Goal: Task Accomplishment & Management: Manage account settings

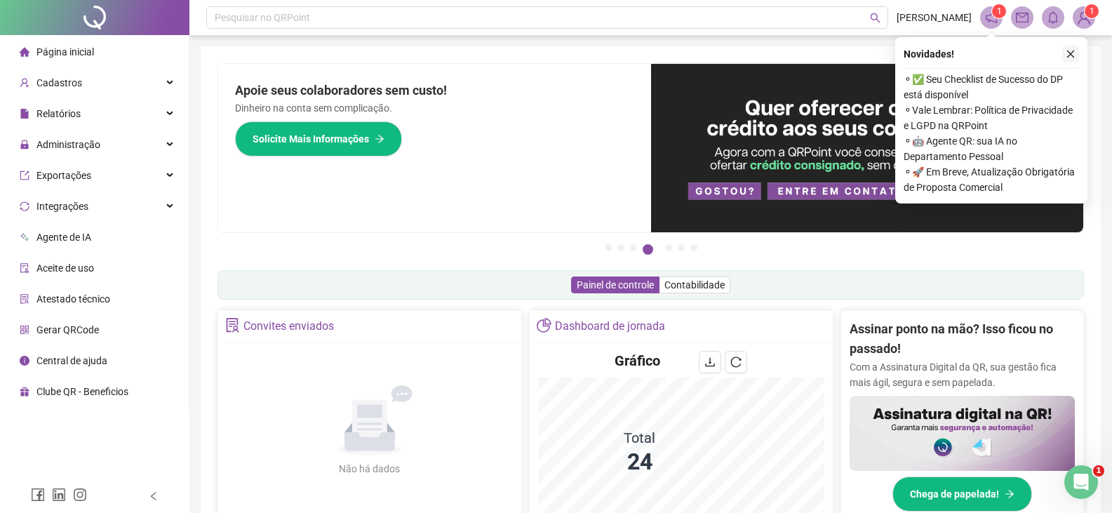
click at [1069, 55] on icon "close" at bounding box center [1071, 54] width 10 height 10
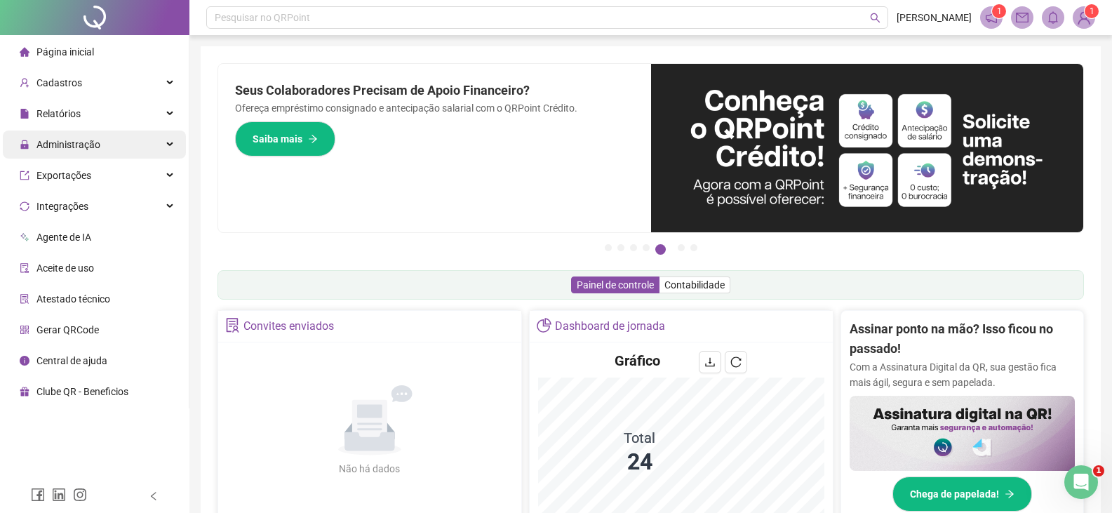
click at [56, 142] on span "Administração" at bounding box center [68, 144] width 64 height 11
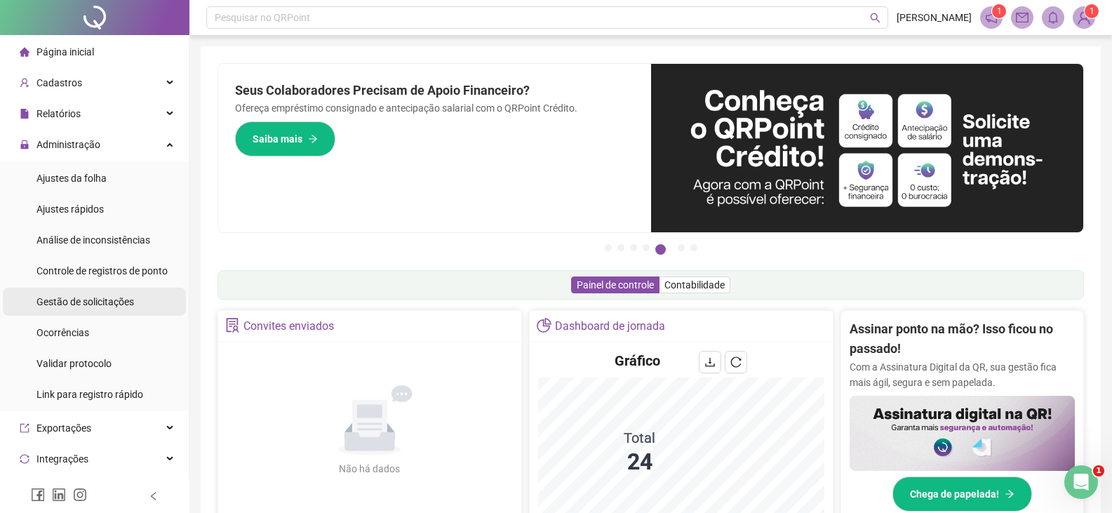
click at [88, 304] on span "Gestão de solicitações" at bounding box center [85, 301] width 98 height 11
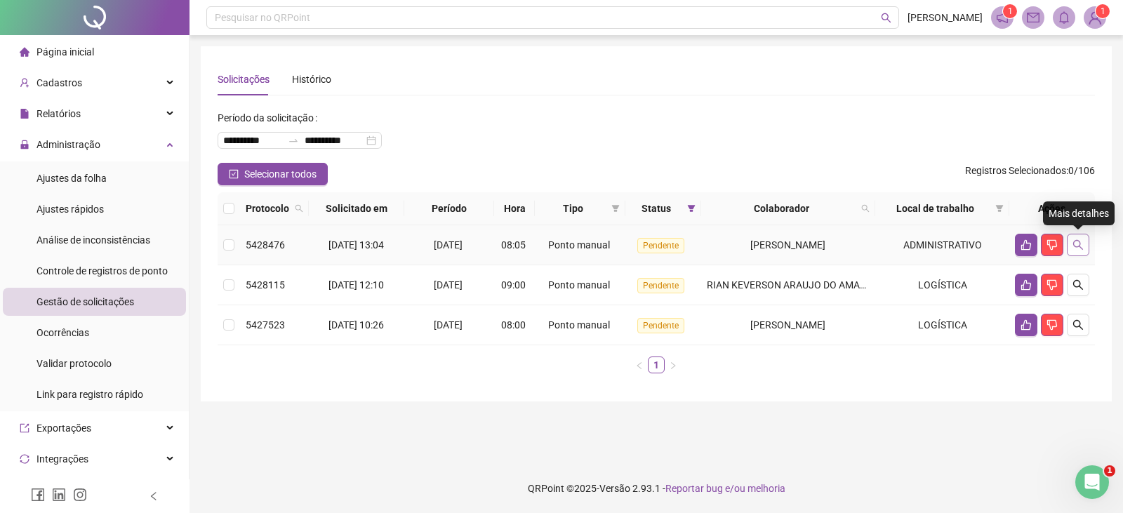
click at [1078, 242] on icon "search" at bounding box center [1077, 244] width 11 height 11
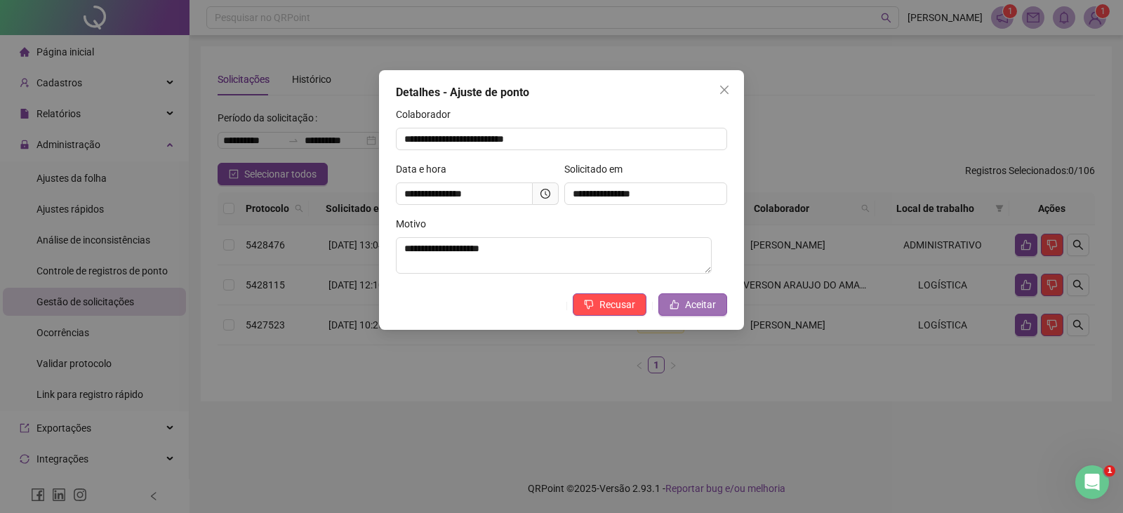
click at [705, 301] on span "Aceitar" at bounding box center [700, 304] width 31 height 15
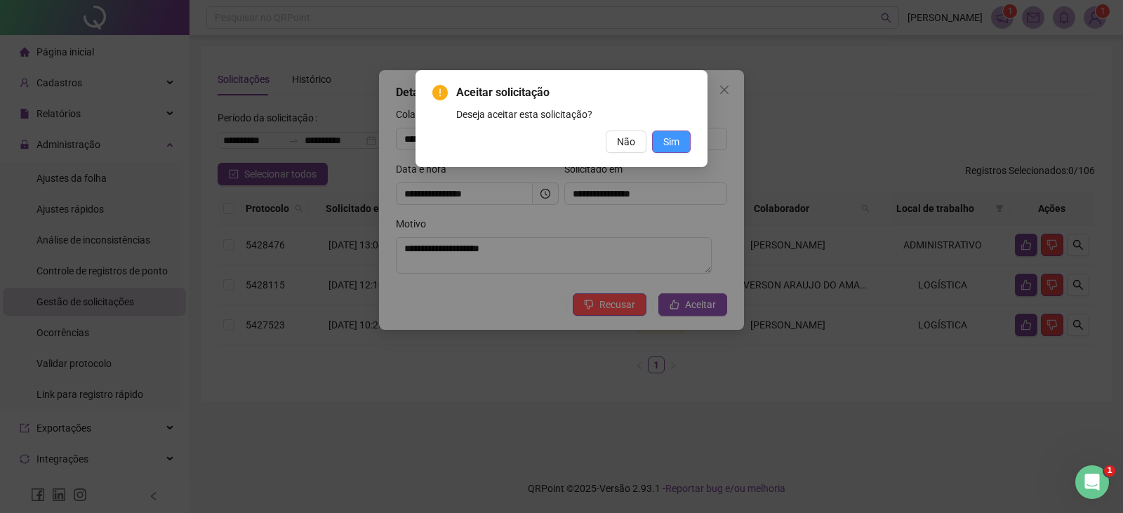
click at [668, 142] on span "Sim" at bounding box center [671, 141] width 16 height 15
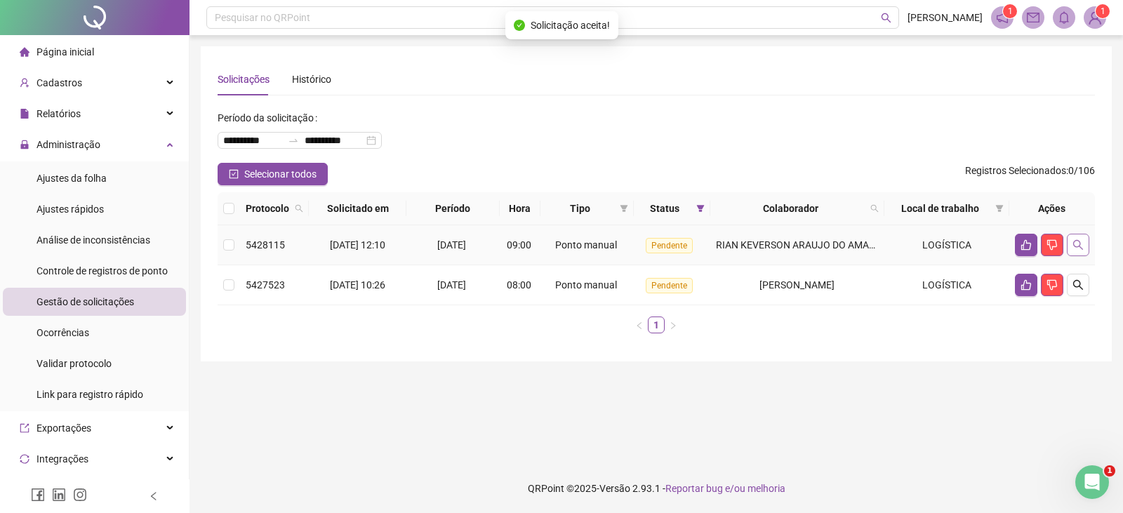
click at [1081, 241] on icon "search" at bounding box center [1077, 244] width 11 height 11
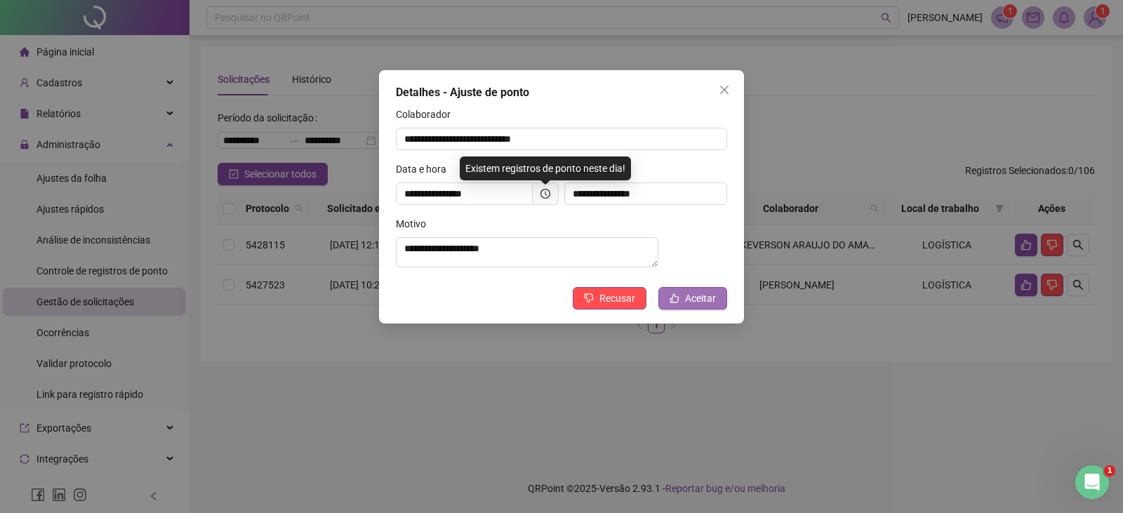
click at [683, 307] on button "Aceitar" at bounding box center [692, 298] width 69 height 22
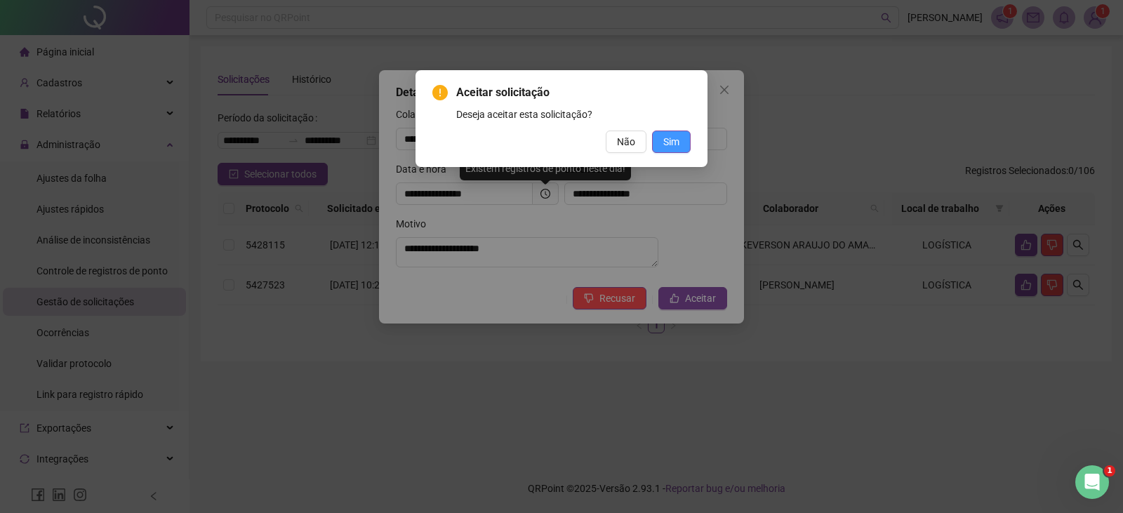
click at [671, 139] on span "Sim" at bounding box center [671, 141] width 16 height 15
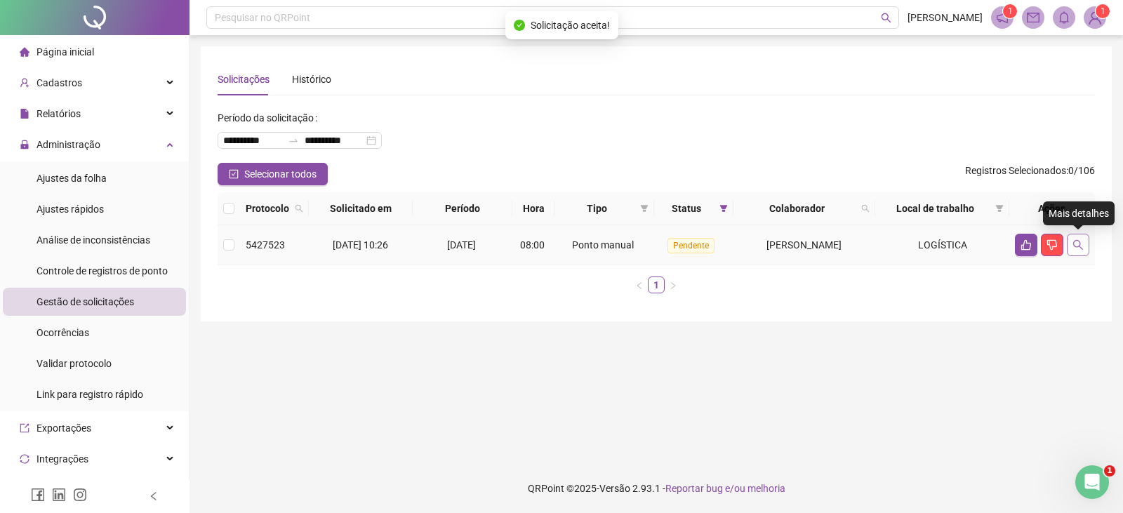
click at [1080, 246] on icon "search" at bounding box center [1077, 244] width 11 height 11
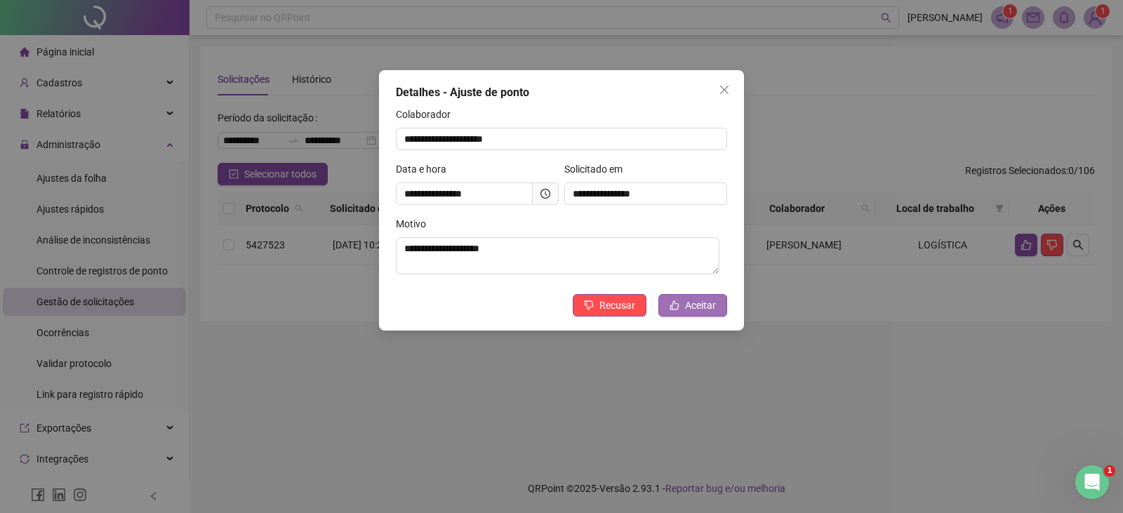
click at [700, 309] on span "Aceitar" at bounding box center [700, 304] width 31 height 15
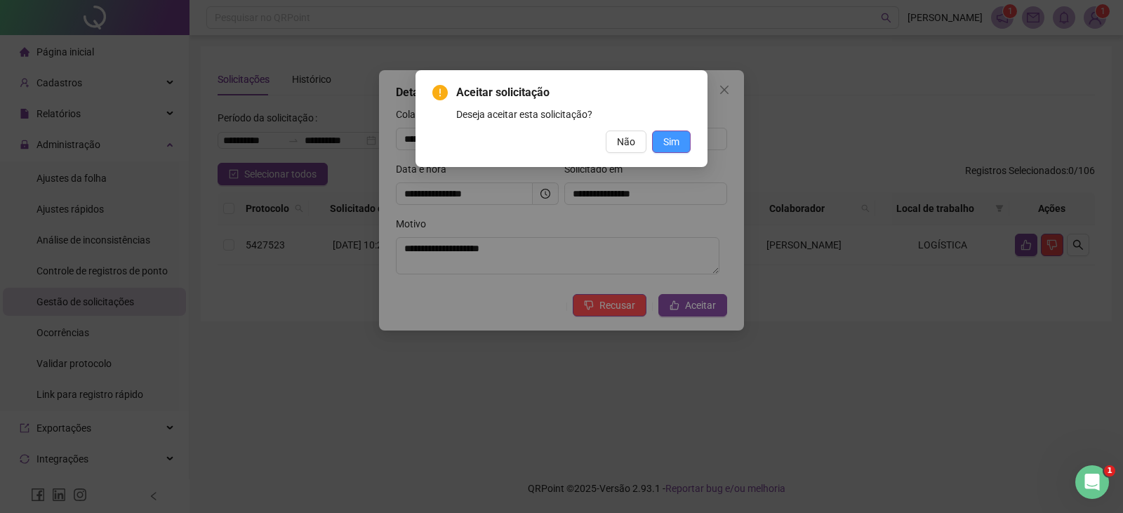
click at [661, 145] on button "Sim" at bounding box center [671, 141] width 39 height 22
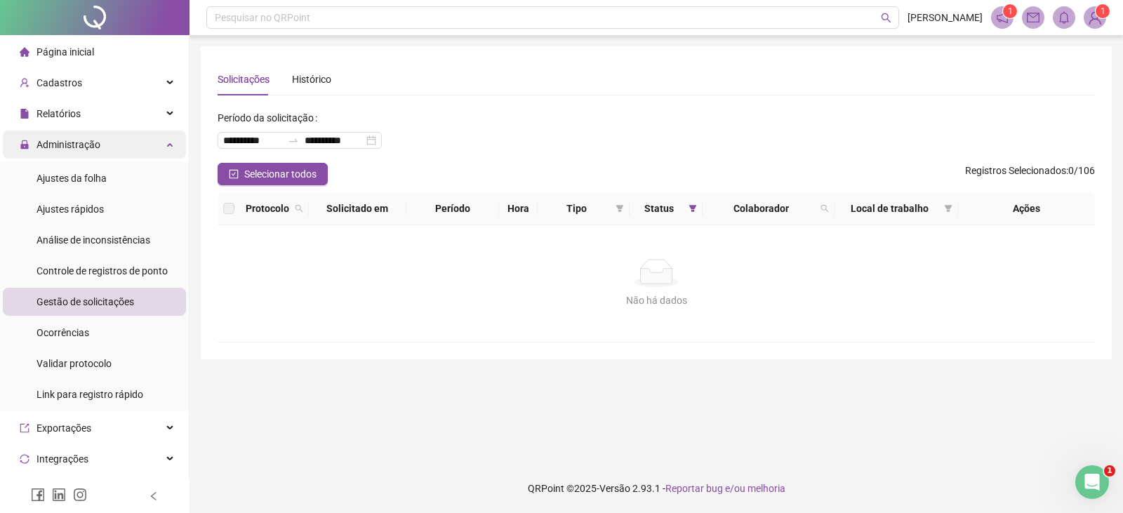
click at [50, 143] on span "Administração" at bounding box center [68, 144] width 64 height 11
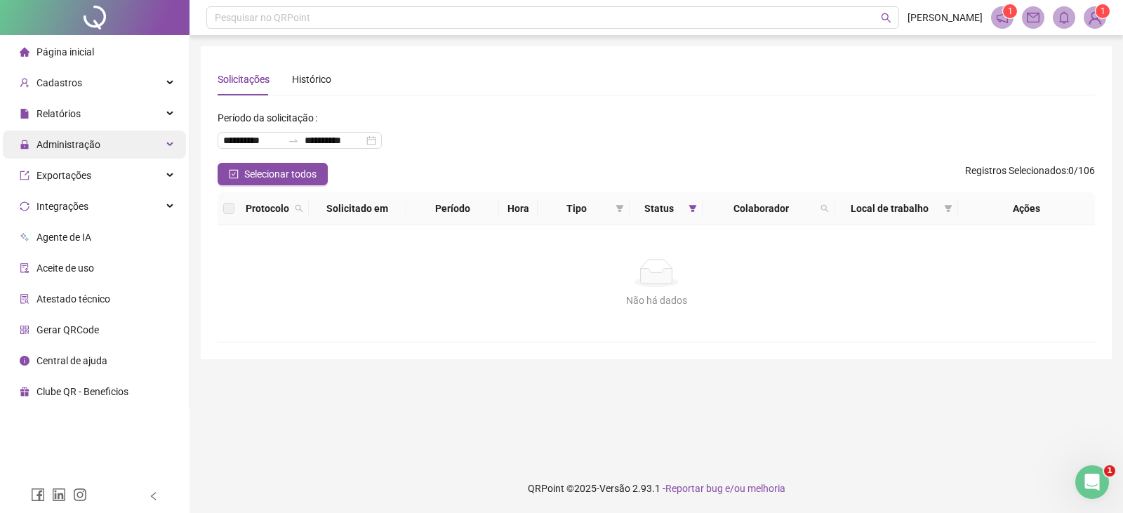
click at [50, 143] on span "Administração" at bounding box center [68, 144] width 64 height 11
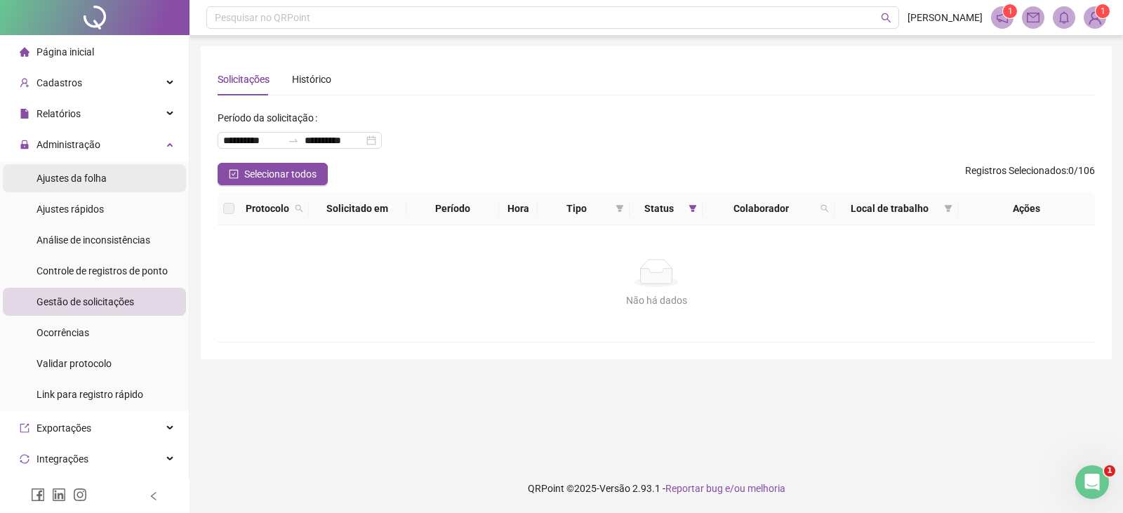
click at [73, 178] on span "Ajustes da folha" at bounding box center [71, 178] width 70 height 11
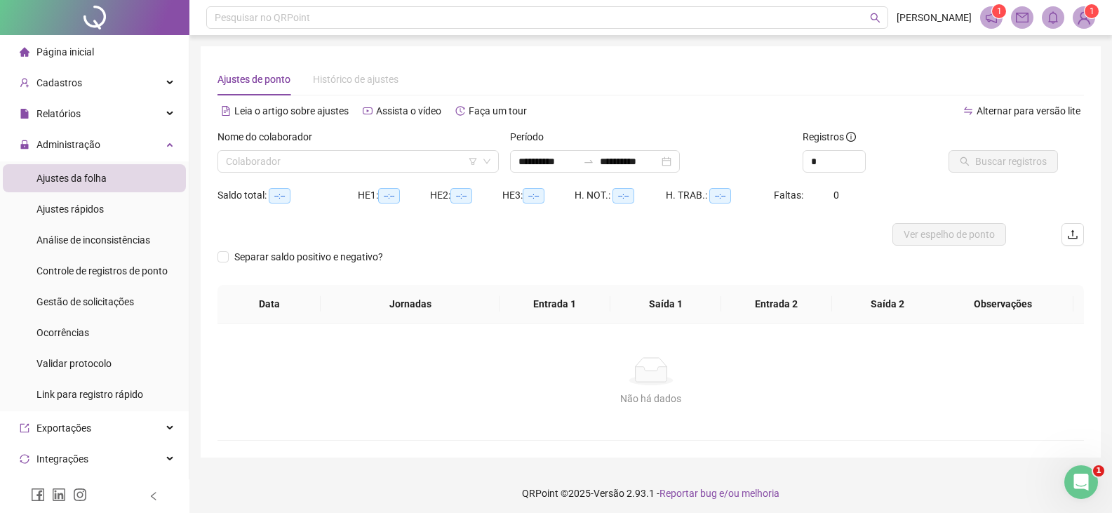
type input "**********"
click at [284, 159] on input "search" at bounding box center [352, 161] width 252 height 21
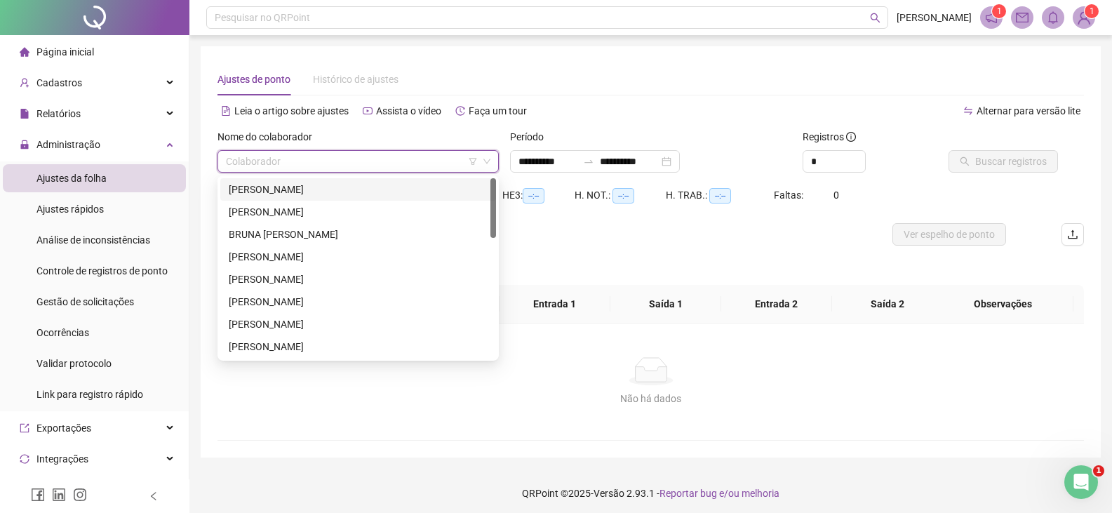
click at [349, 194] on div "[PERSON_NAME]" at bounding box center [358, 189] width 259 height 15
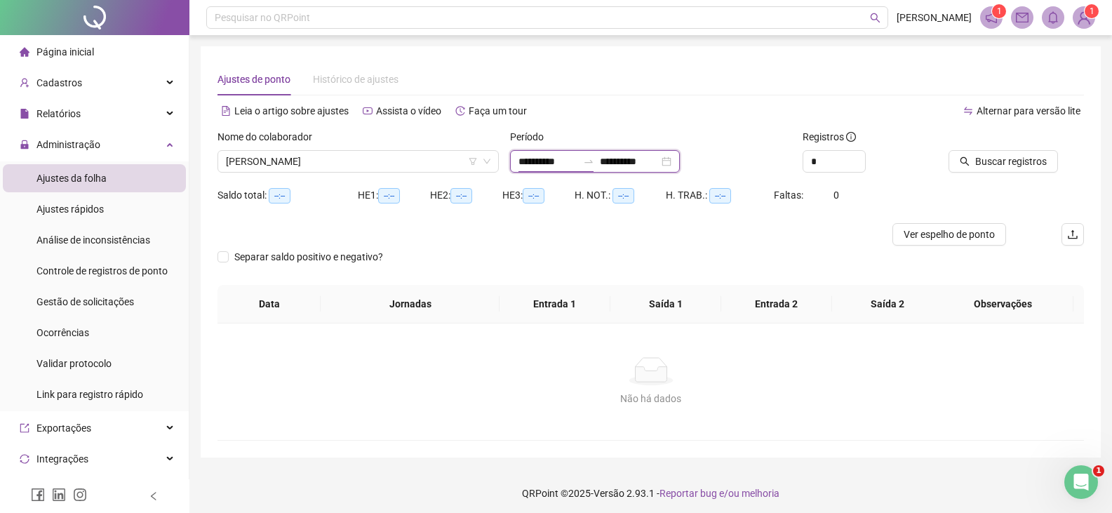
drag, startPoint x: 583, startPoint y: 158, endPoint x: 546, endPoint y: 86, distance: 81.3
click at [577, 156] on input "**********" at bounding box center [547, 161] width 59 height 15
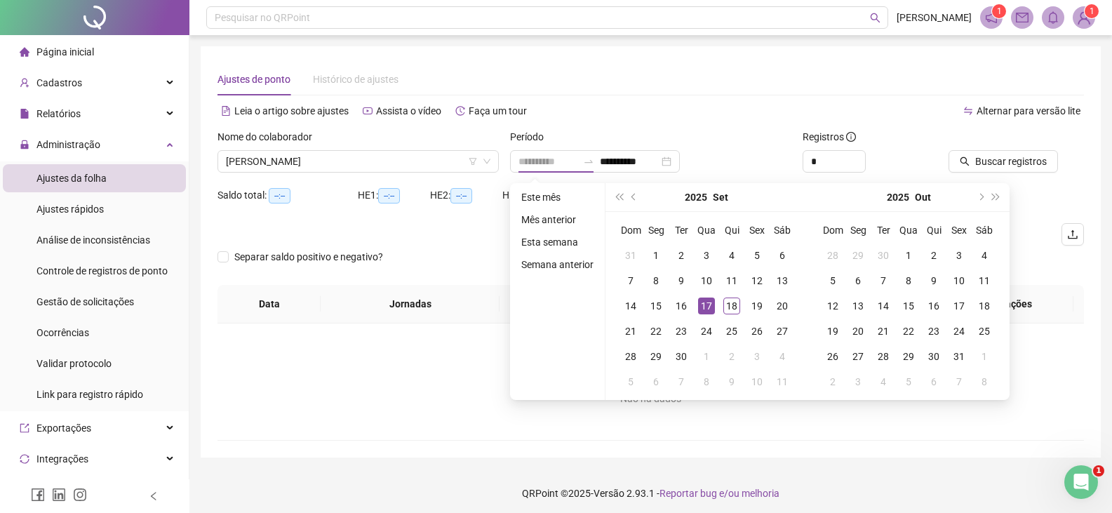
click at [708, 300] on div "17" at bounding box center [706, 305] width 17 height 17
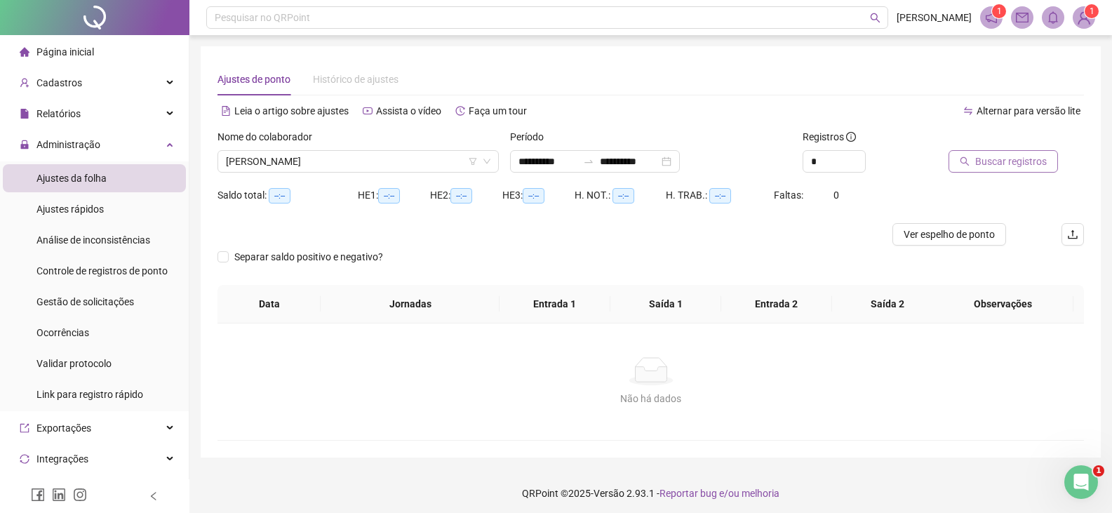
click at [982, 163] on span "Buscar registros" at bounding box center [1011, 161] width 72 height 15
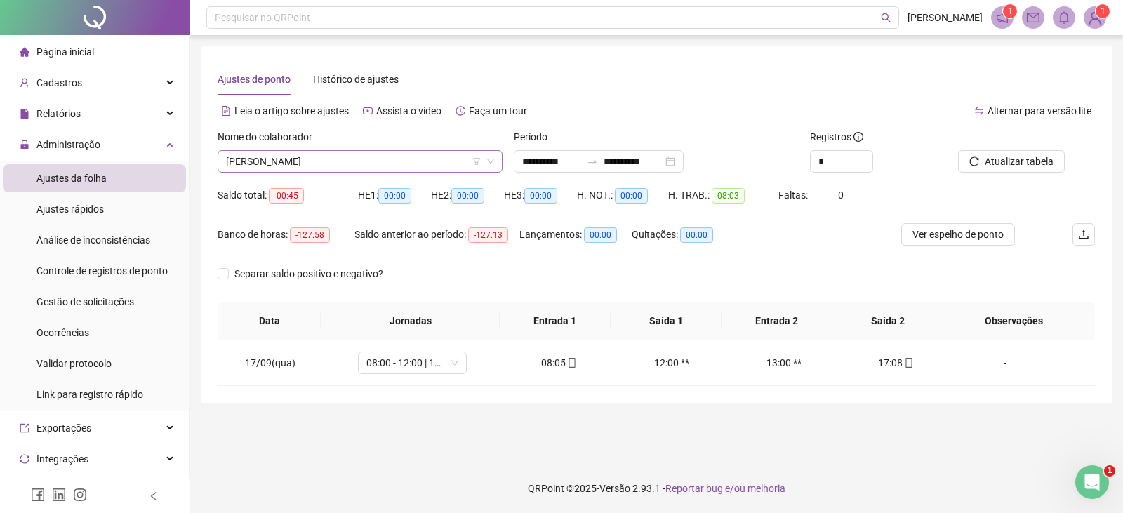
click at [402, 164] on span "[PERSON_NAME]" at bounding box center [360, 161] width 268 height 21
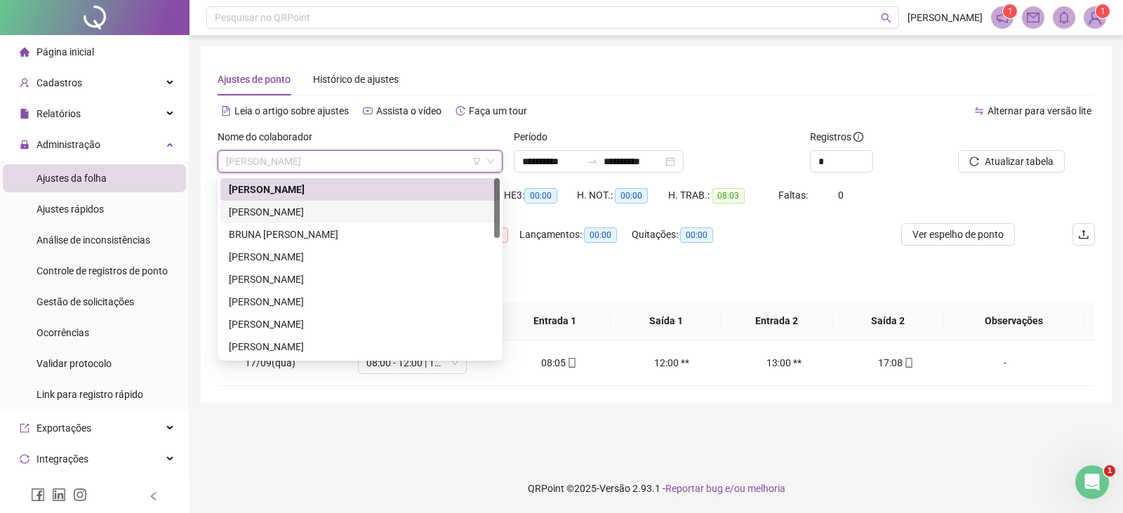
click at [324, 210] on div "[PERSON_NAME]" at bounding box center [360, 211] width 262 height 15
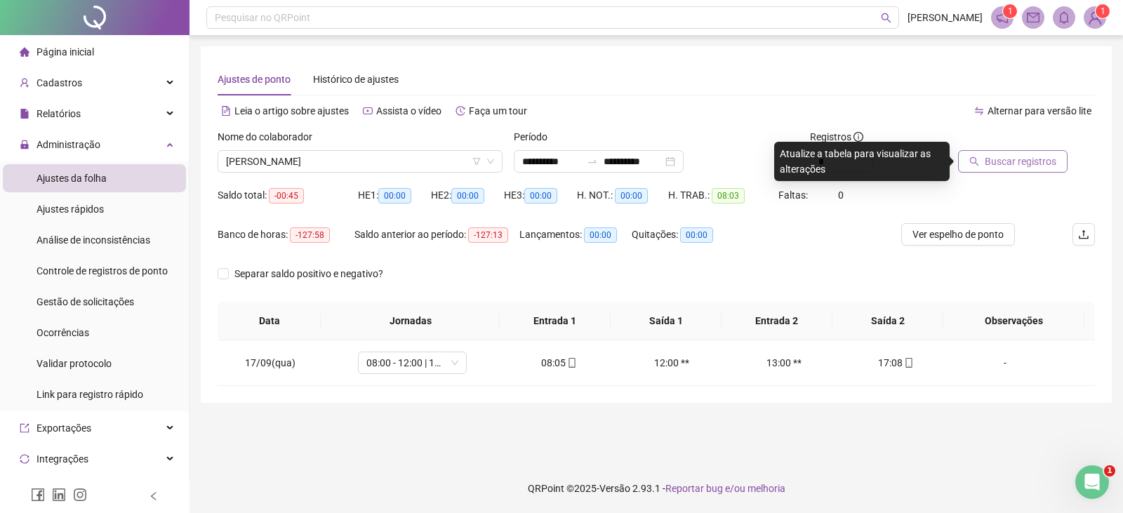
click at [975, 163] on icon "search" at bounding box center [974, 161] width 10 height 10
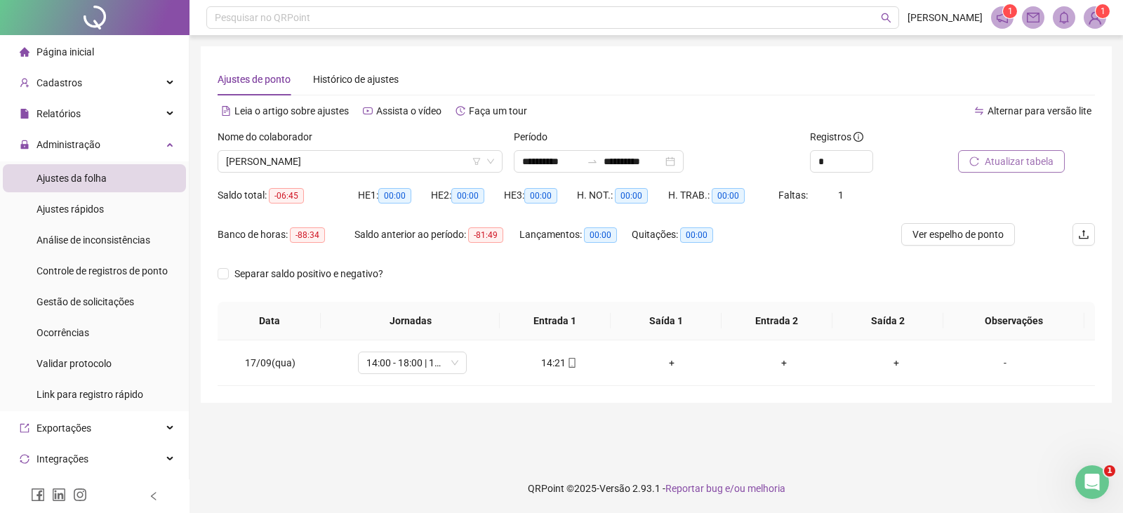
click at [996, 156] on span "Atualizar tabela" at bounding box center [1018, 161] width 69 height 15
click at [411, 163] on span "[PERSON_NAME]" at bounding box center [360, 161] width 268 height 21
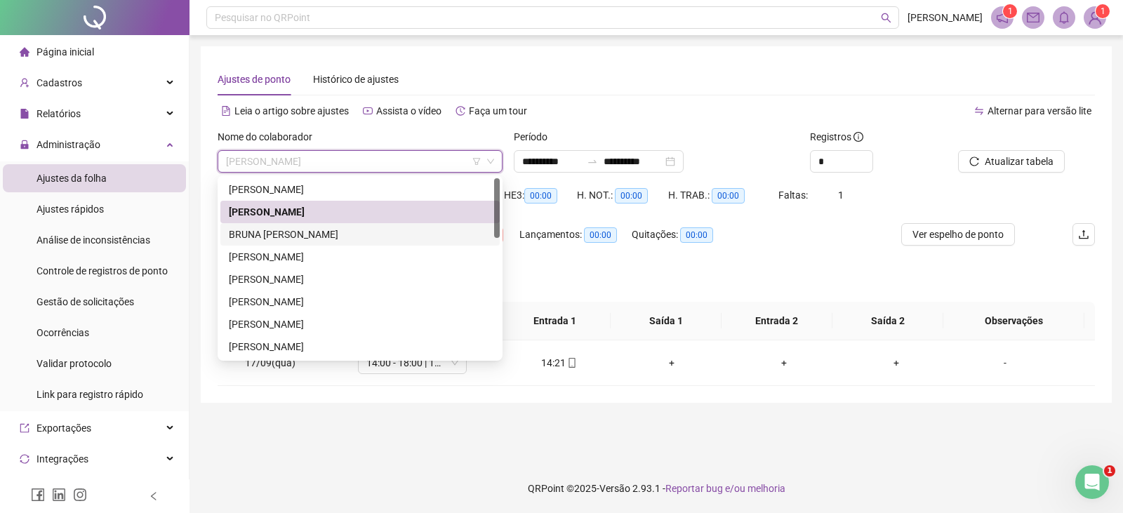
click at [323, 235] on div "BRUNA [PERSON_NAME]" at bounding box center [360, 234] width 262 height 15
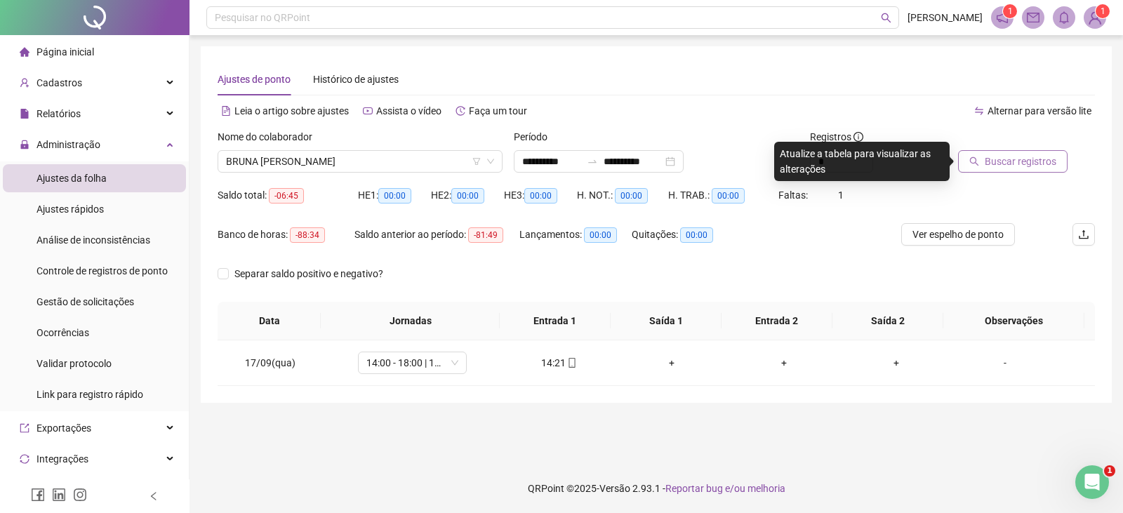
click at [989, 164] on span "Buscar registros" at bounding box center [1020, 161] width 72 height 15
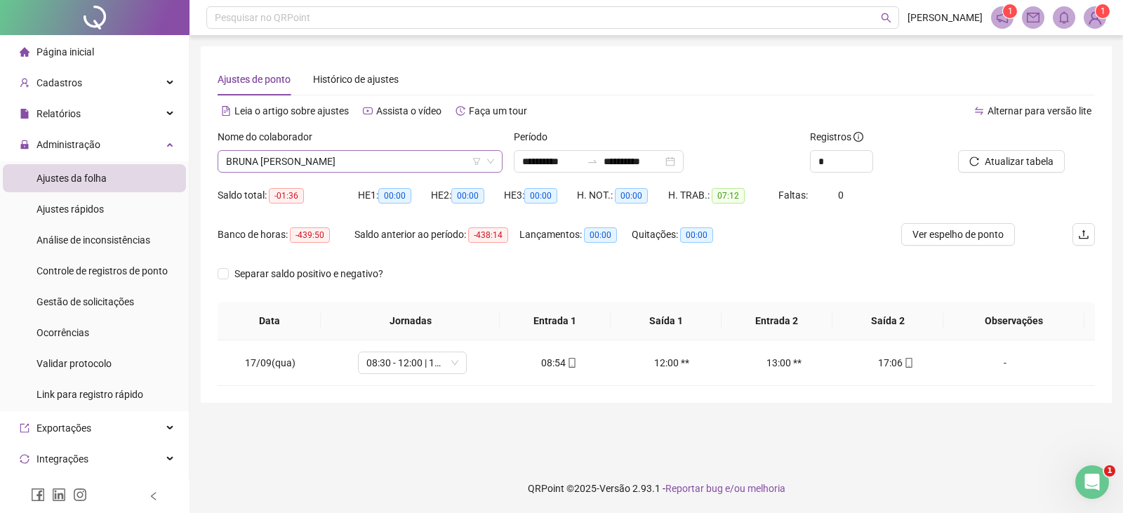
click at [396, 155] on span "BRUNA [PERSON_NAME]" at bounding box center [360, 161] width 268 height 21
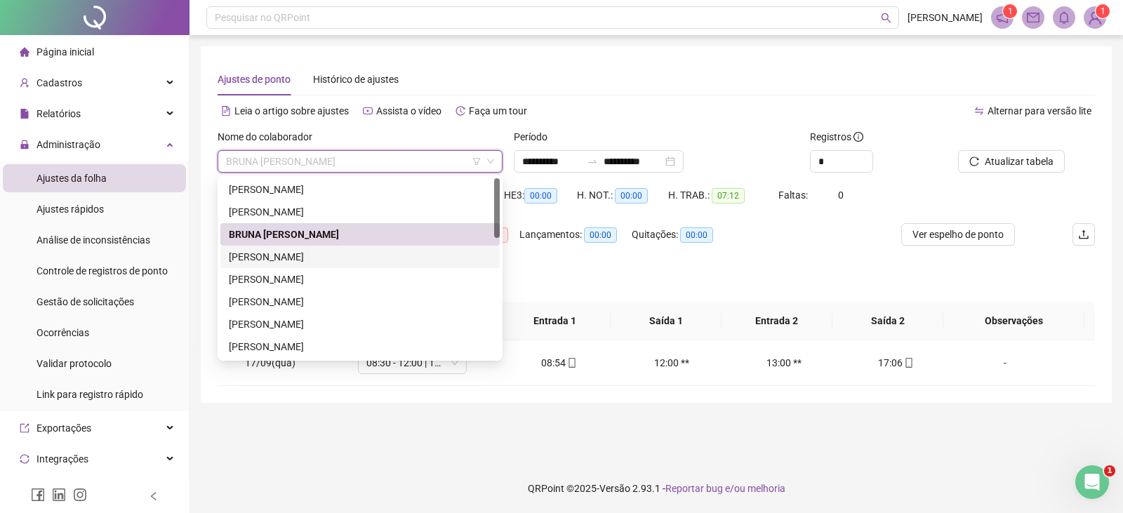
click at [355, 253] on div "[PERSON_NAME]" at bounding box center [360, 256] width 262 height 15
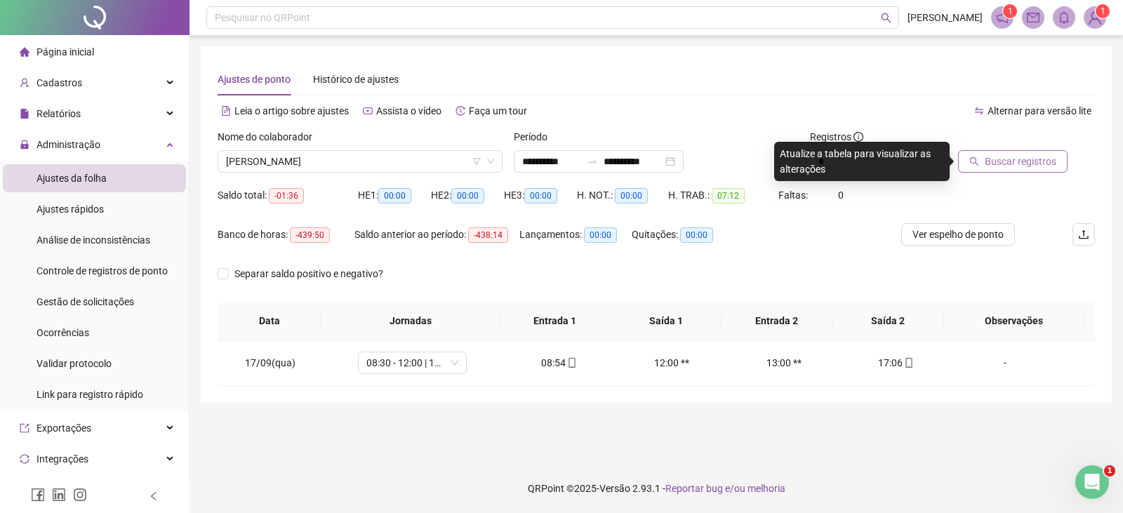
click at [999, 163] on span "Buscar registros" at bounding box center [1020, 161] width 72 height 15
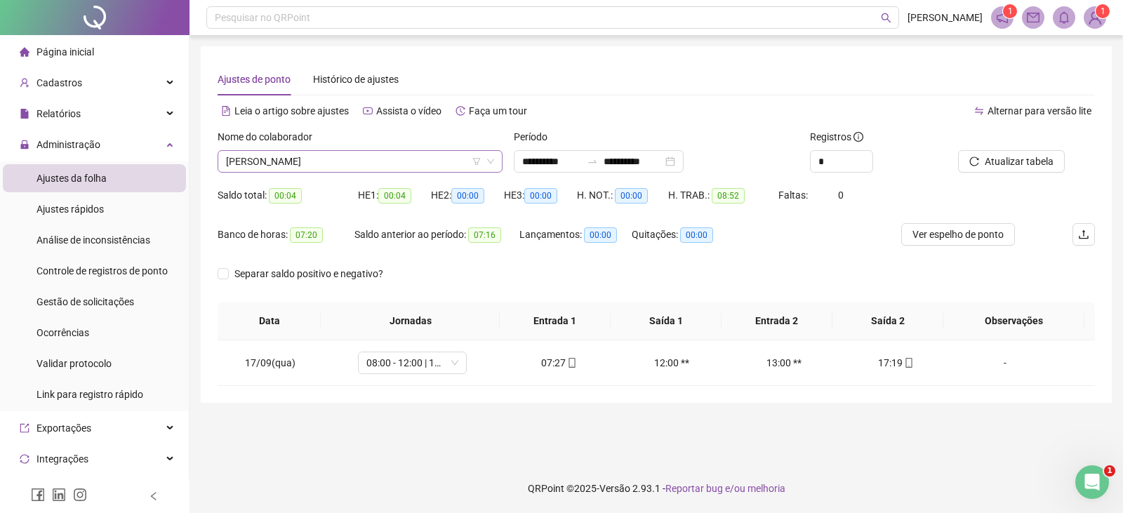
click at [366, 159] on span "[PERSON_NAME]" at bounding box center [360, 161] width 268 height 21
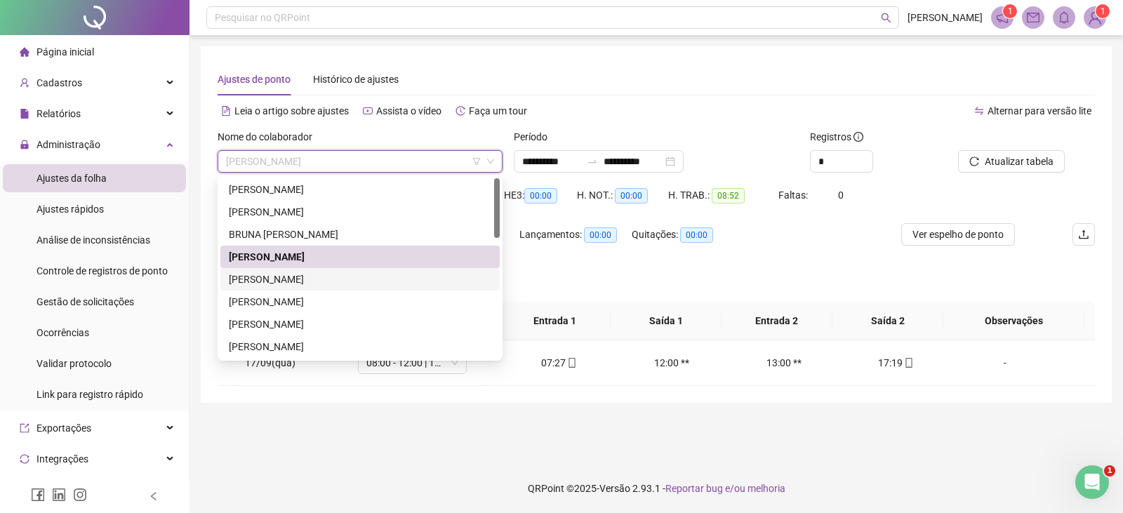
click at [316, 274] on div "[PERSON_NAME]" at bounding box center [360, 279] width 262 height 15
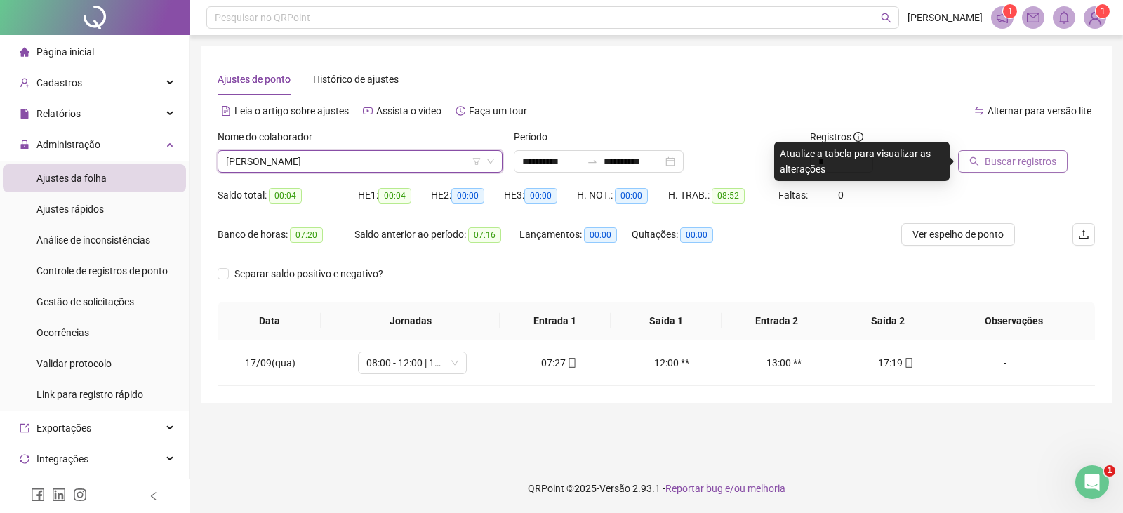
click at [988, 166] on span "Buscar registros" at bounding box center [1020, 161] width 72 height 15
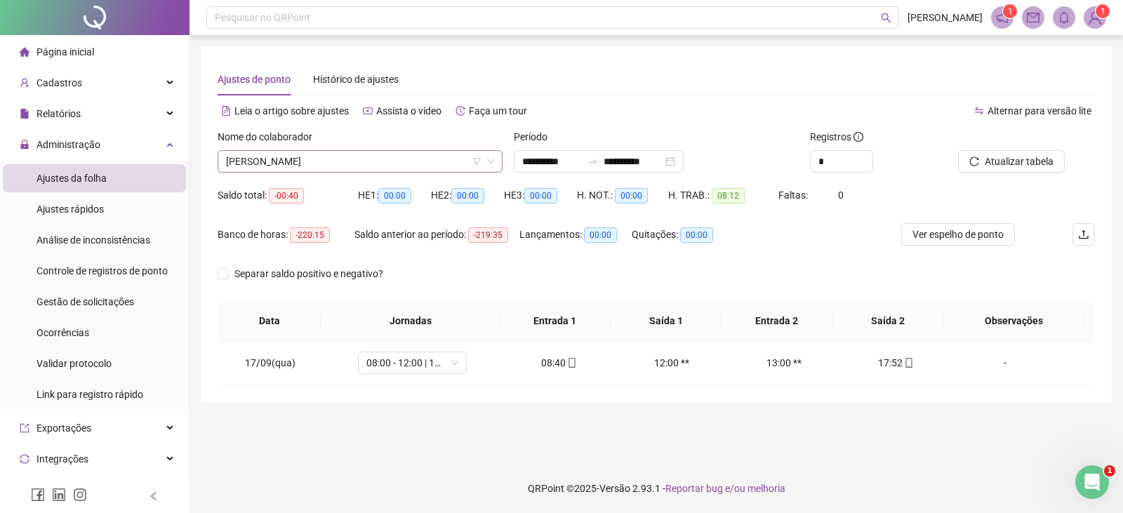
click at [401, 161] on span "[PERSON_NAME]" at bounding box center [360, 161] width 268 height 21
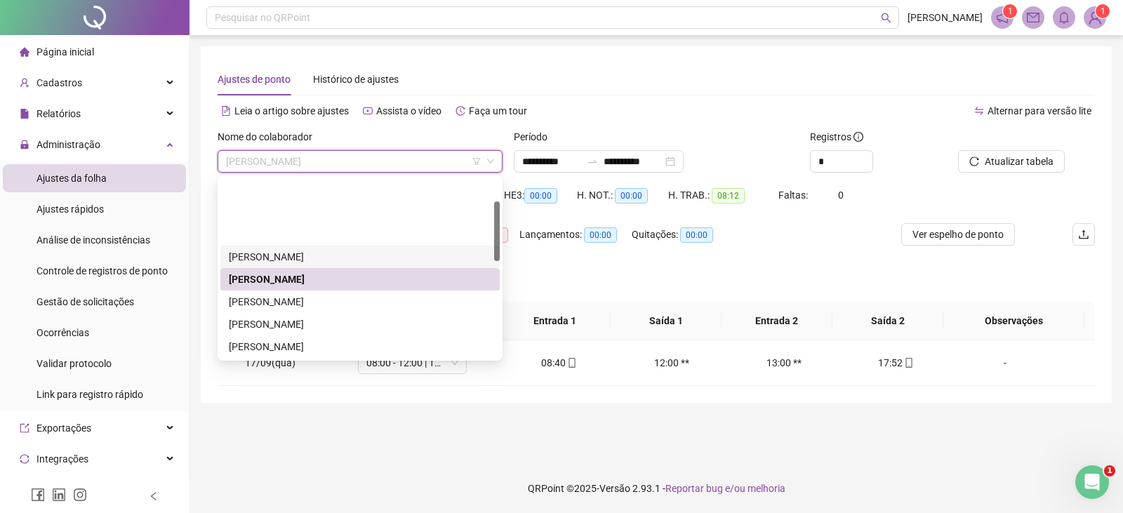
scroll to position [70, 0]
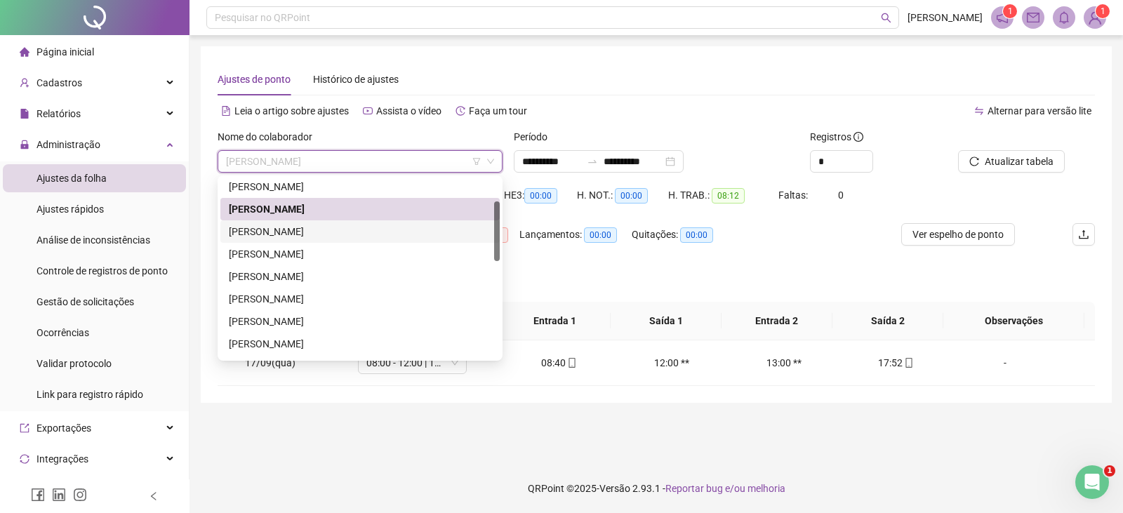
drag, startPoint x: 367, startPoint y: 234, endPoint x: 471, endPoint y: 240, distance: 104.7
click at [367, 233] on div "[PERSON_NAME]" at bounding box center [360, 231] width 262 height 15
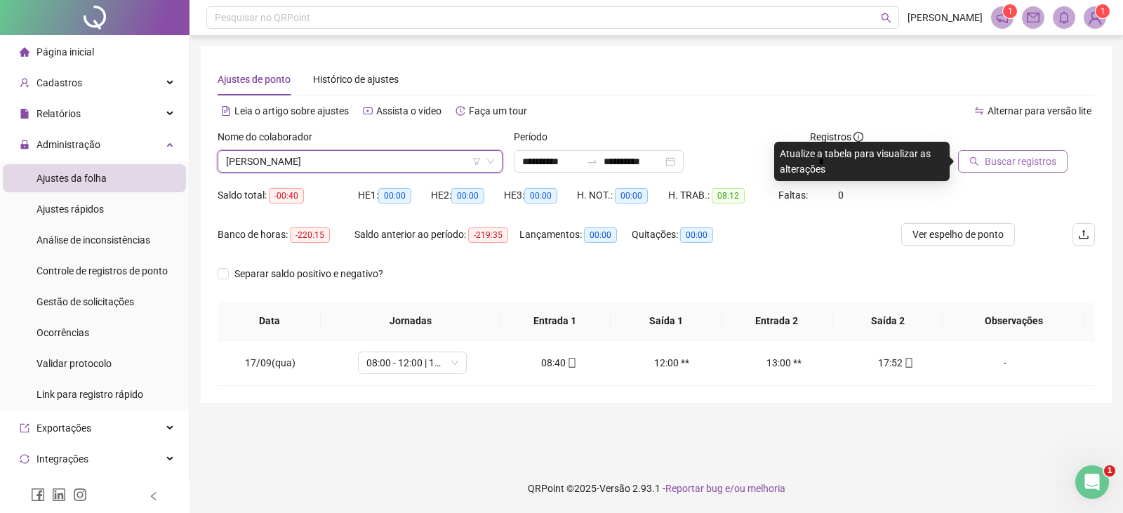
click at [994, 157] on span "Buscar registros" at bounding box center [1020, 161] width 72 height 15
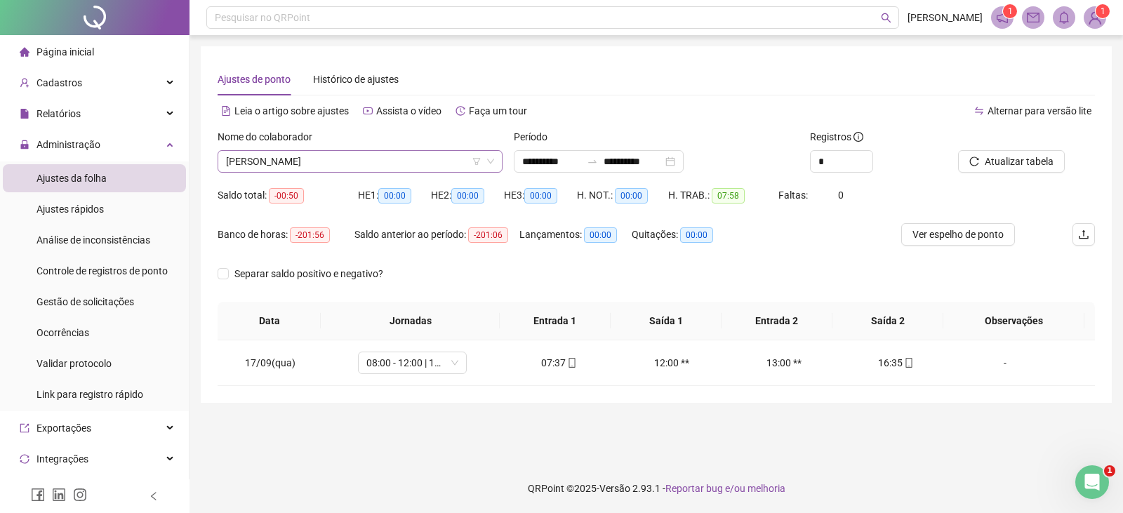
click at [453, 163] on span "[PERSON_NAME]" at bounding box center [360, 161] width 268 height 21
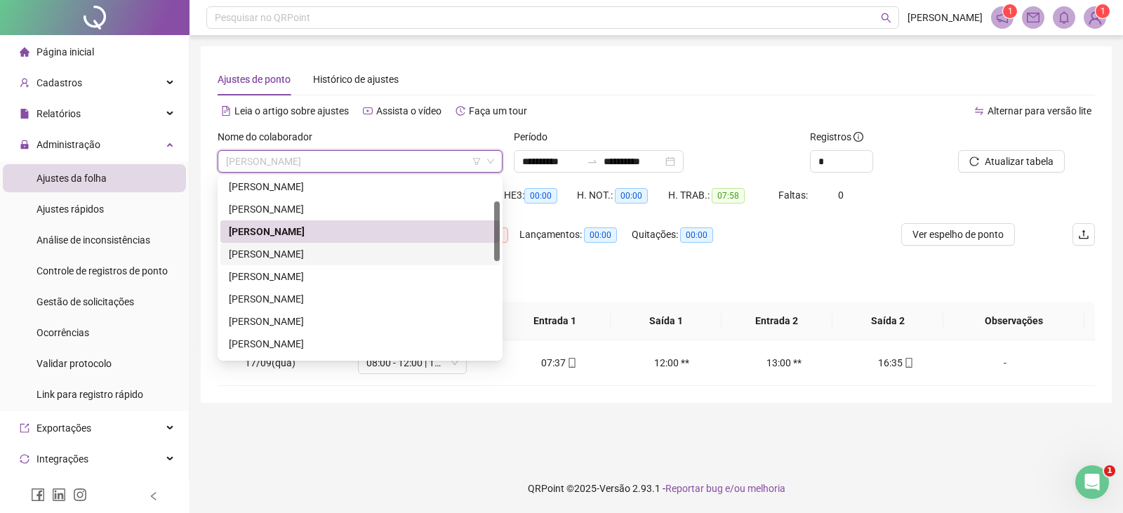
click at [330, 259] on div "[PERSON_NAME]" at bounding box center [360, 253] width 262 height 15
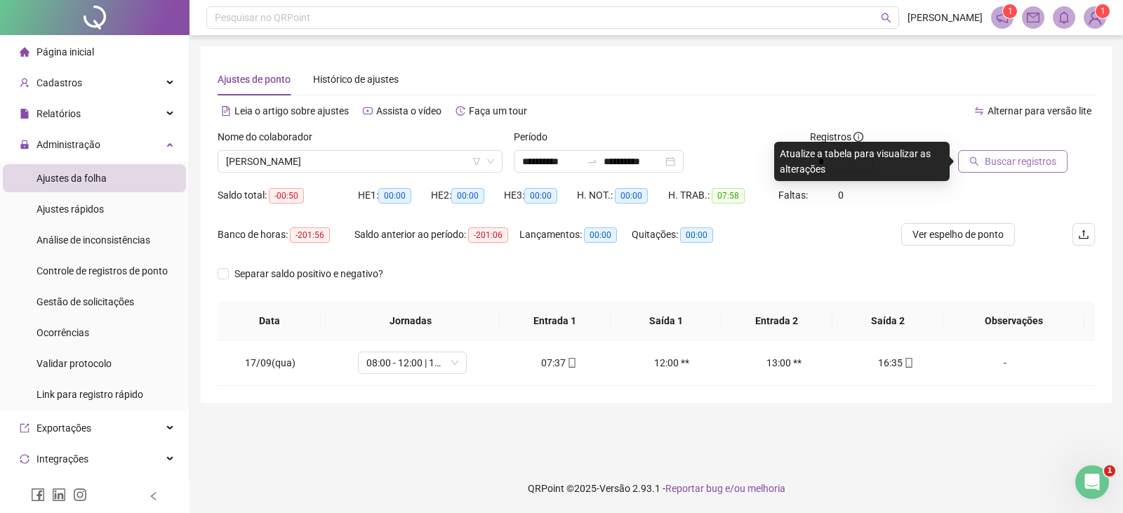
click at [1000, 156] on span "Buscar registros" at bounding box center [1020, 161] width 72 height 15
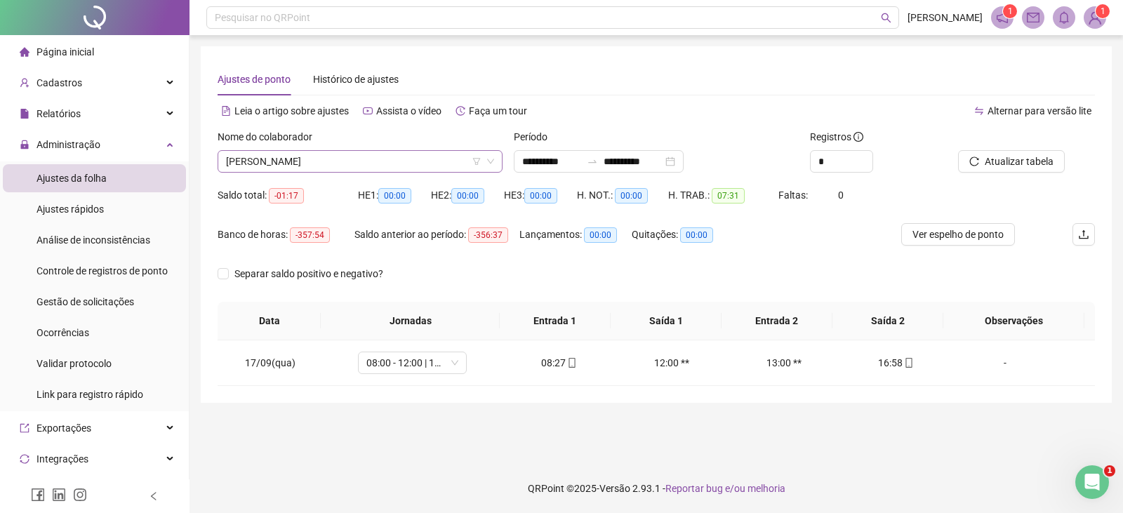
click at [406, 163] on span "[PERSON_NAME]" at bounding box center [360, 161] width 268 height 21
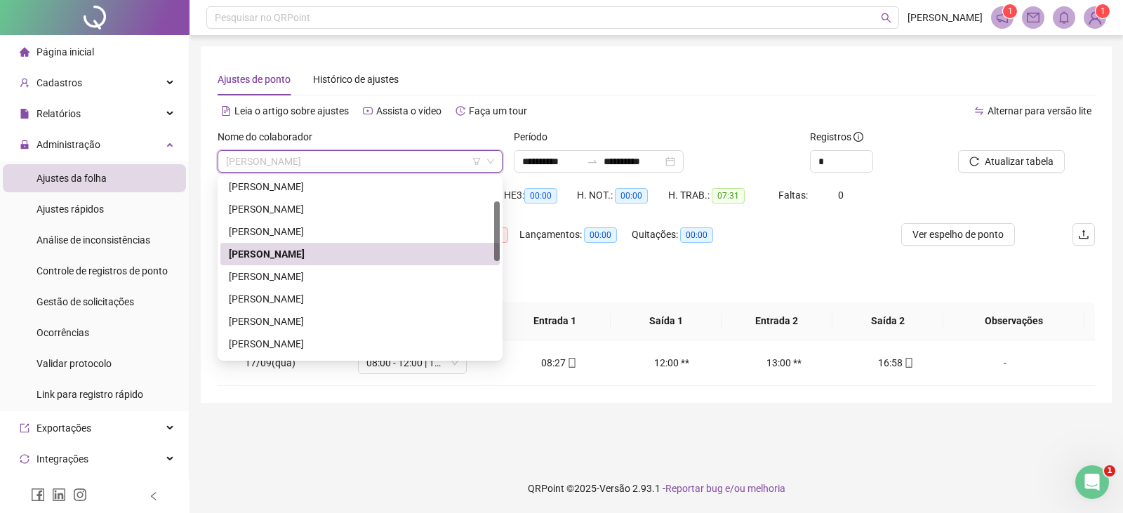
click at [388, 254] on div "[PERSON_NAME]" at bounding box center [360, 253] width 262 height 15
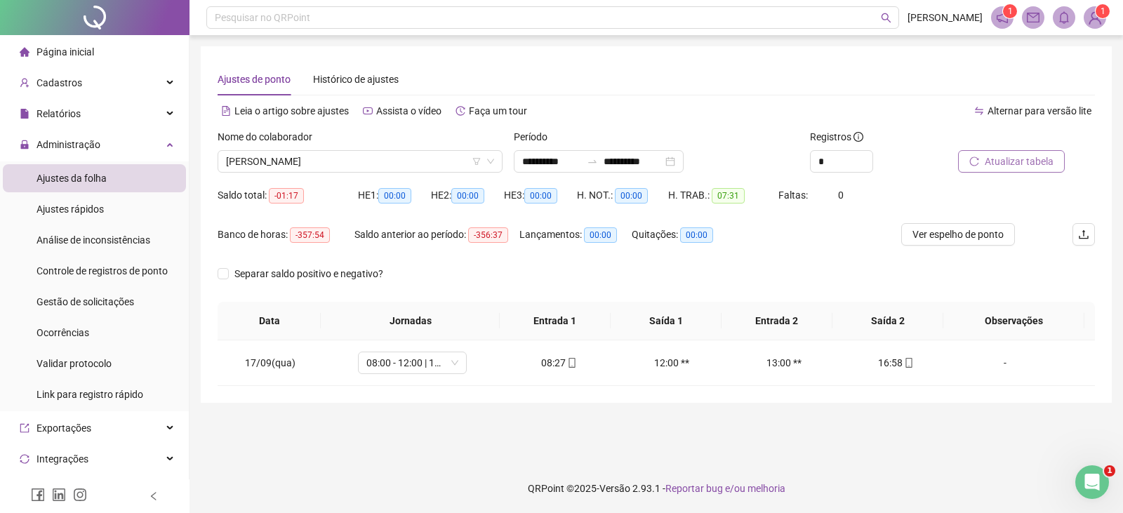
click at [1020, 161] on span "Atualizar tabela" at bounding box center [1018, 161] width 69 height 15
click at [400, 162] on span "[PERSON_NAME]" at bounding box center [360, 161] width 268 height 21
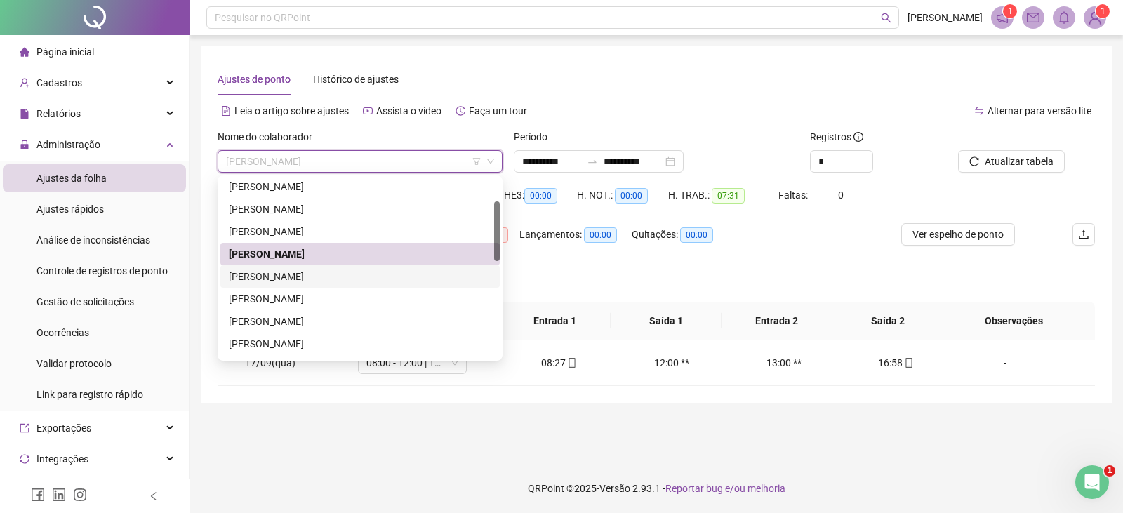
click at [344, 279] on div "[PERSON_NAME]" at bounding box center [360, 276] width 262 height 15
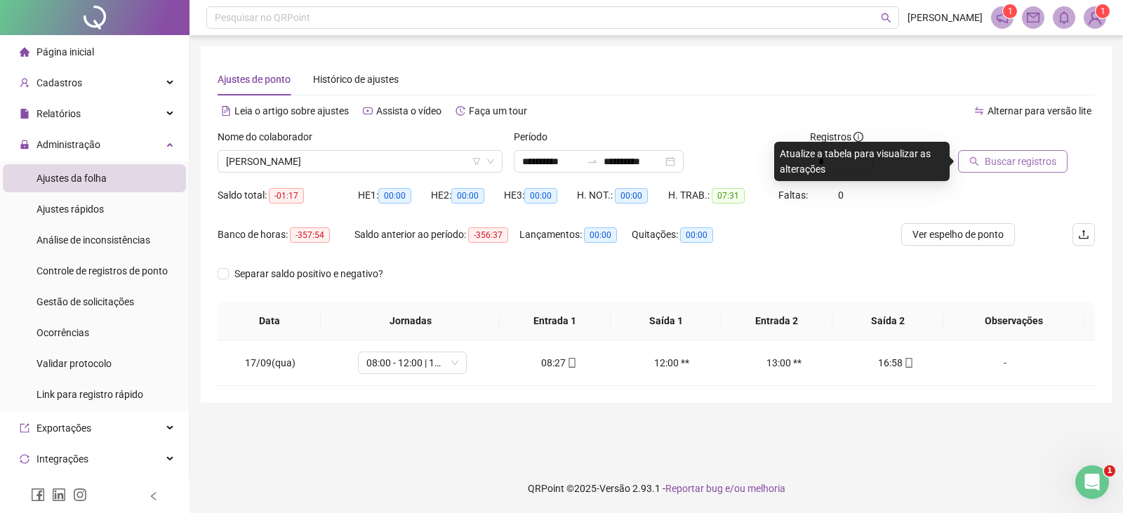
click at [1008, 160] on span "Buscar registros" at bounding box center [1020, 161] width 72 height 15
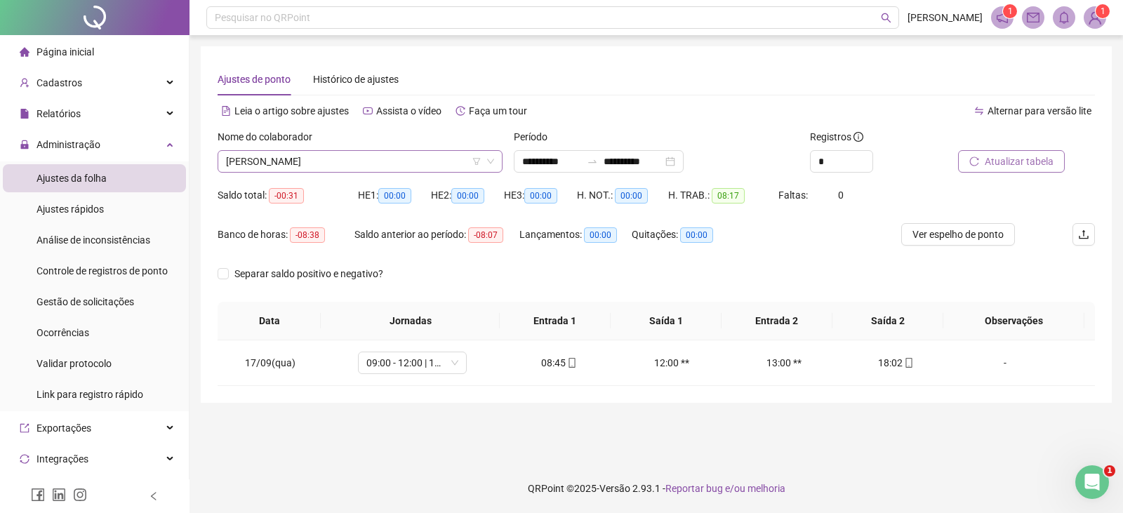
click at [449, 159] on span "[PERSON_NAME]" at bounding box center [360, 161] width 268 height 21
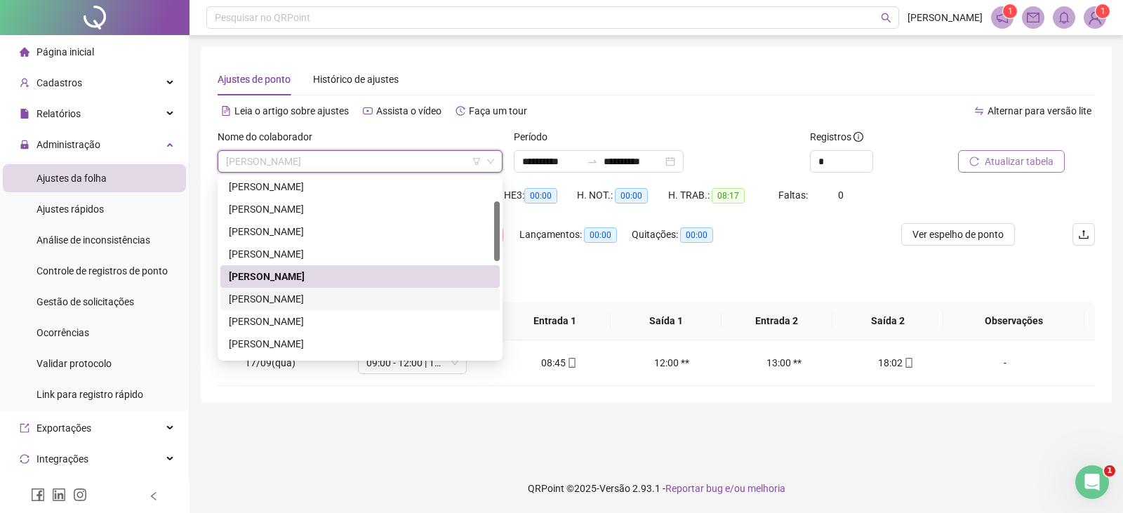
drag, startPoint x: 342, startPoint y: 302, endPoint x: 349, endPoint y: 302, distance: 7.7
click at [342, 300] on div "[PERSON_NAME]" at bounding box center [360, 298] width 262 height 15
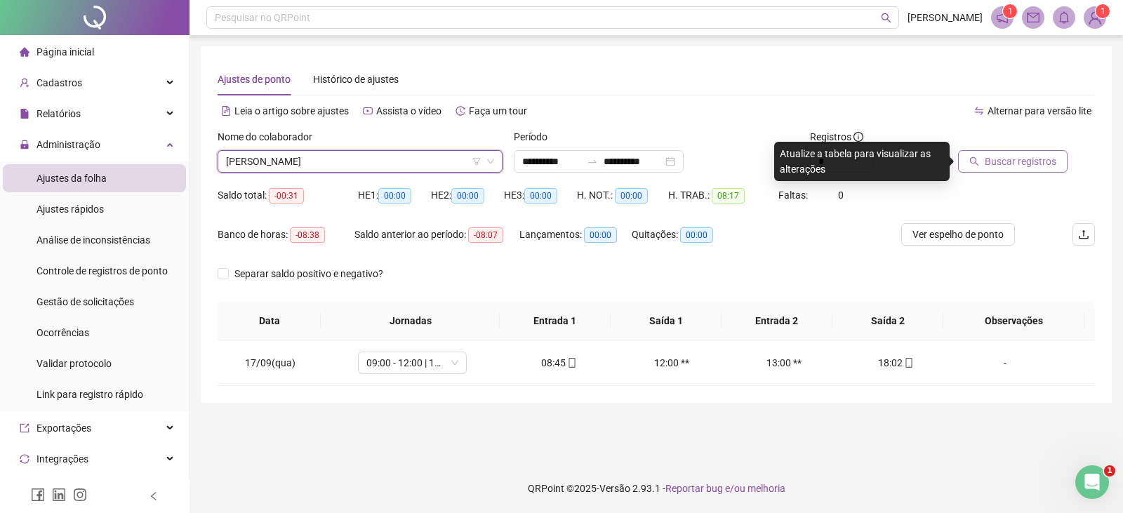
click at [1008, 162] on span "Buscar registros" at bounding box center [1020, 161] width 72 height 15
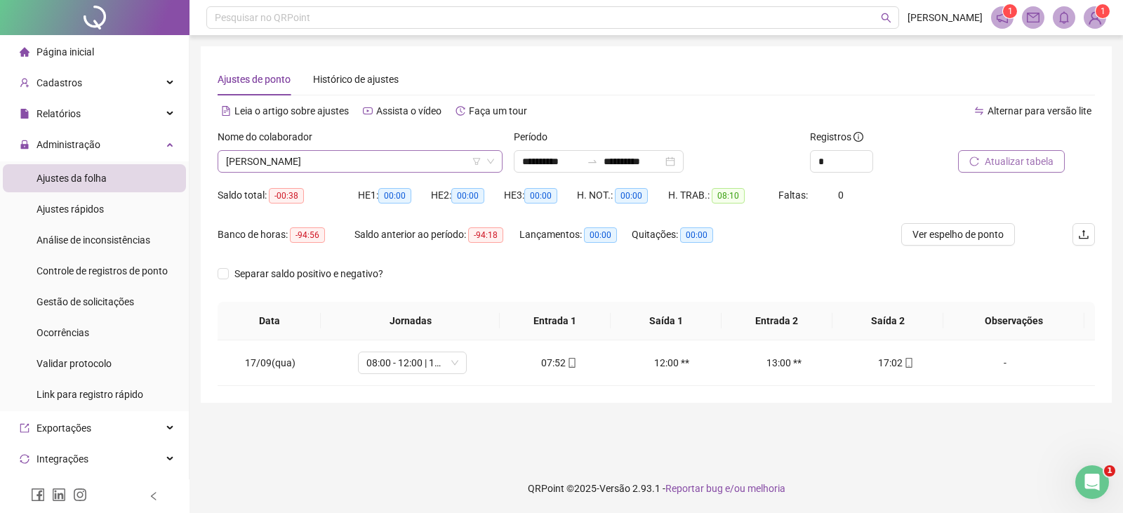
click at [429, 168] on span "[PERSON_NAME]" at bounding box center [360, 161] width 268 height 21
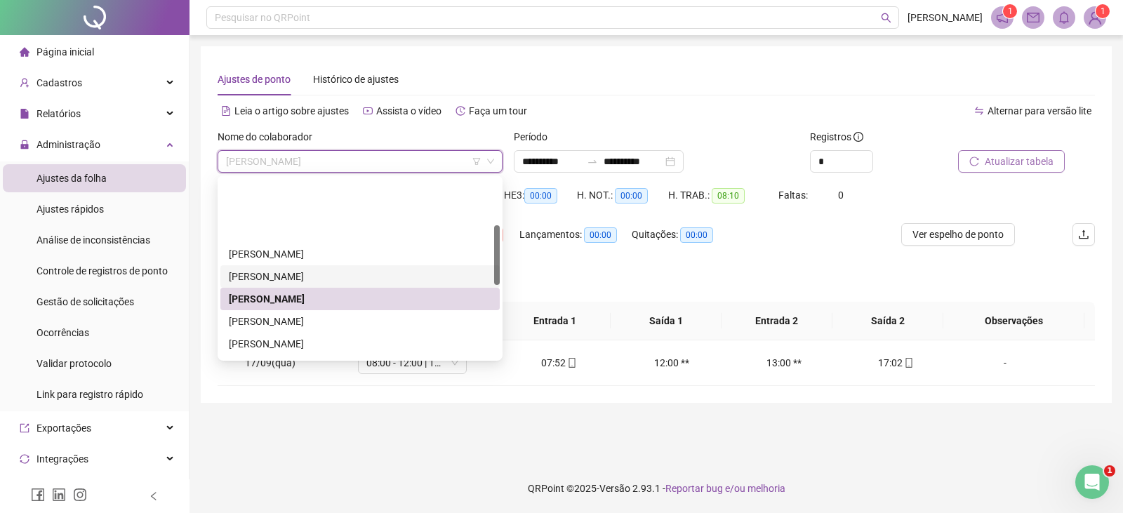
scroll to position [140, 0]
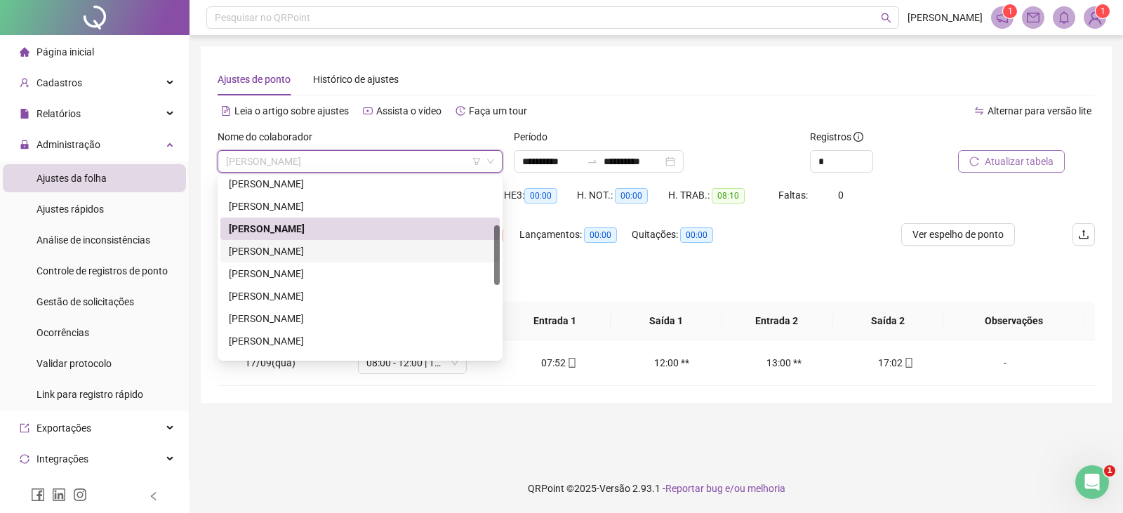
drag, startPoint x: 359, startPoint y: 250, endPoint x: 413, endPoint y: 261, distance: 55.2
click at [359, 249] on div "[PERSON_NAME]" at bounding box center [360, 250] width 262 height 15
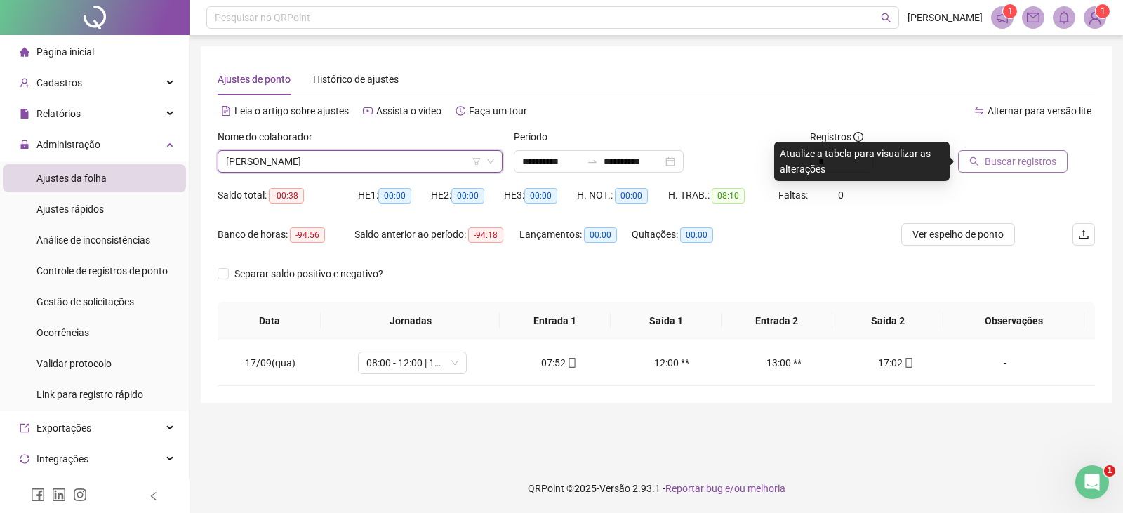
click at [1005, 161] on span "Buscar registros" at bounding box center [1020, 161] width 72 height 15
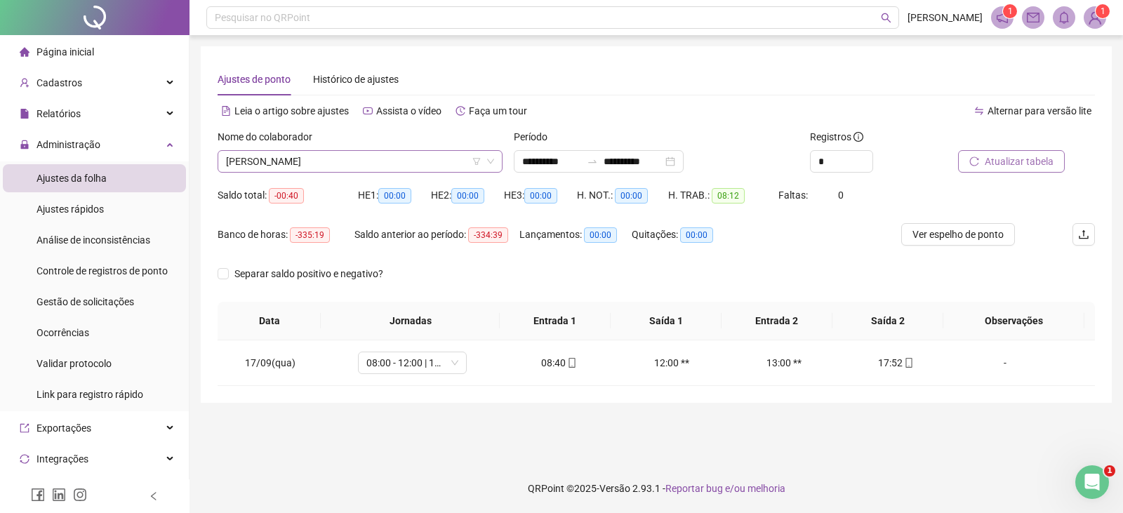
click at [408, 168] on span "[PERSON_NAME]" at bounding box center [360, 161] width 268 height 21
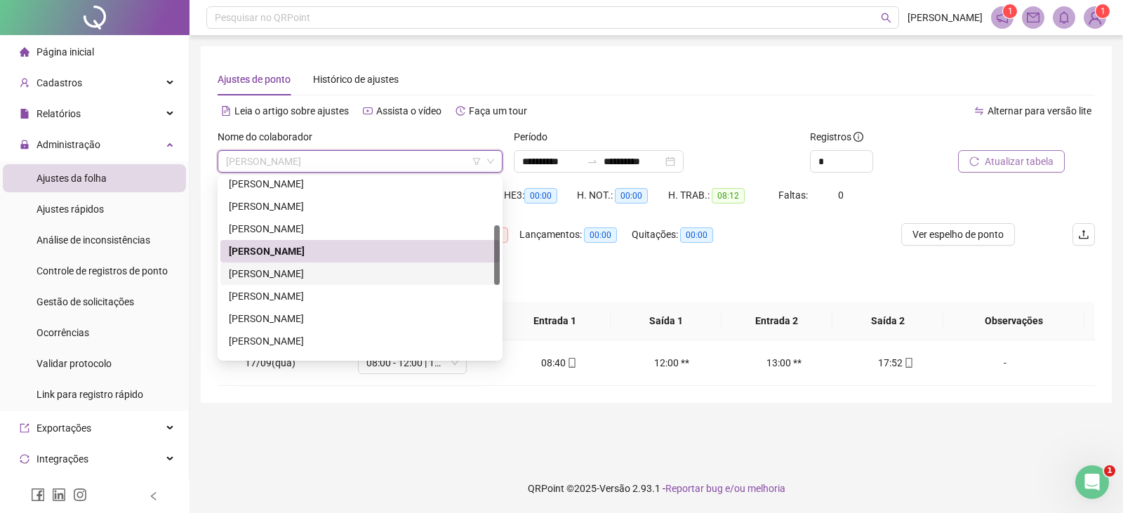
click at [326, 274] on div "[PERSON_NAME]" at bounding box center [360, 273] width 262 height 15
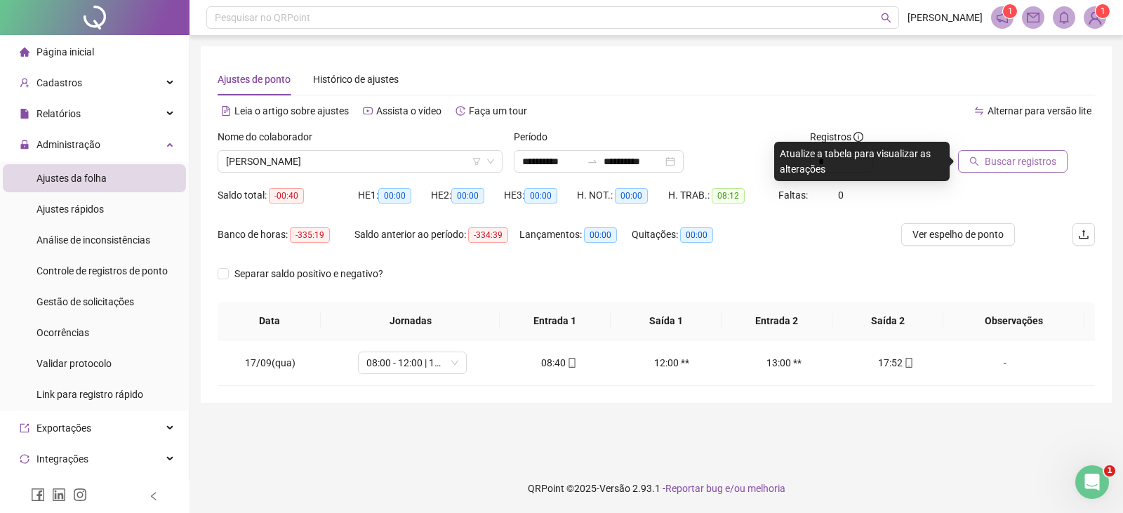
click at [999, 166] on span "Buscar registros" at bounding box center [1020, 161] width 72 height 15
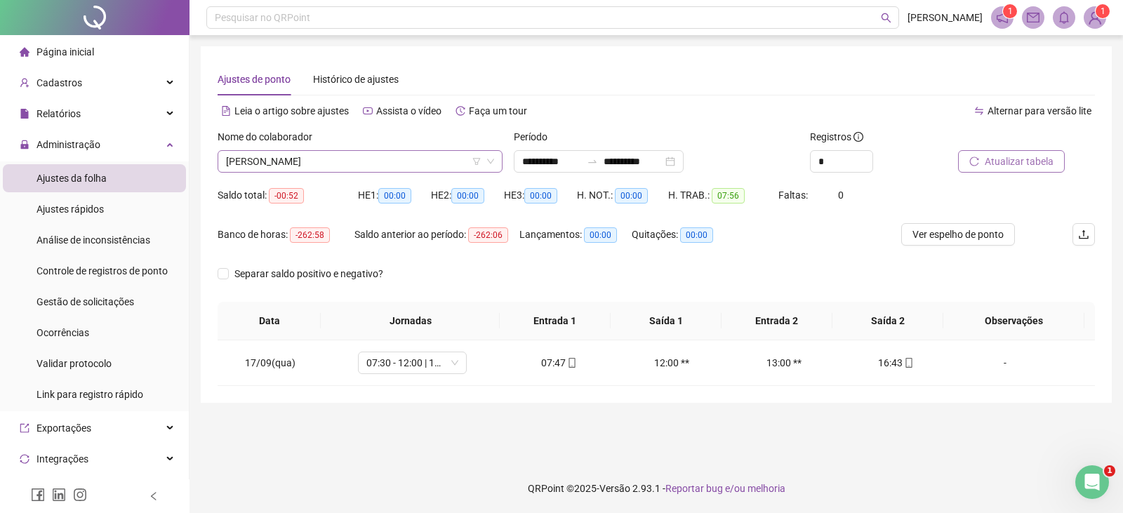
click at [438, 169] on span "[PERSON_NAME]" at bounding box center [360, 161] width 268 height 21
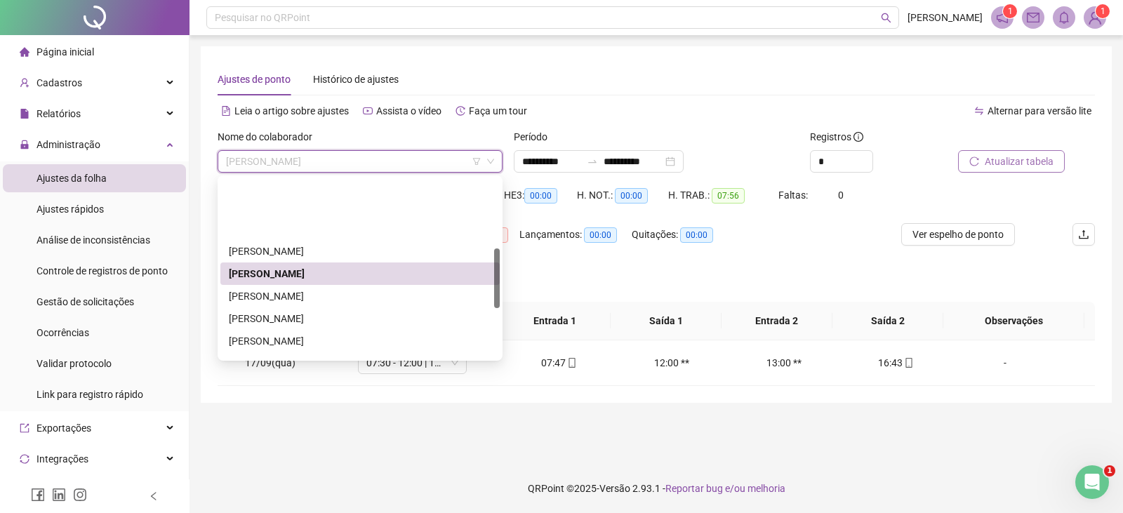
scroll to position [210, 0]
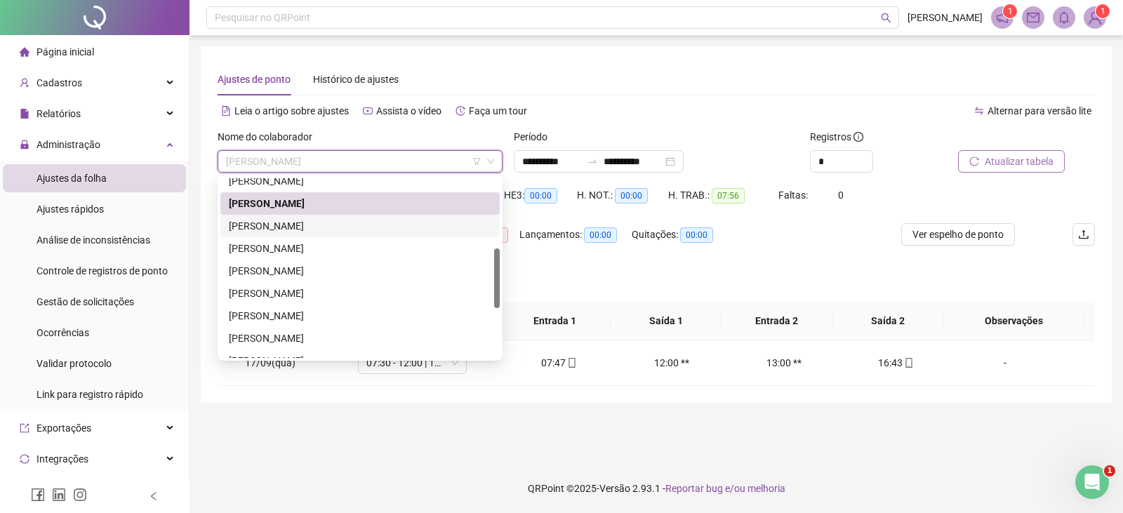
click at [337, 229] on div "[PERSON_NAME]" at bounding box center [360, 225] width 262 height 15
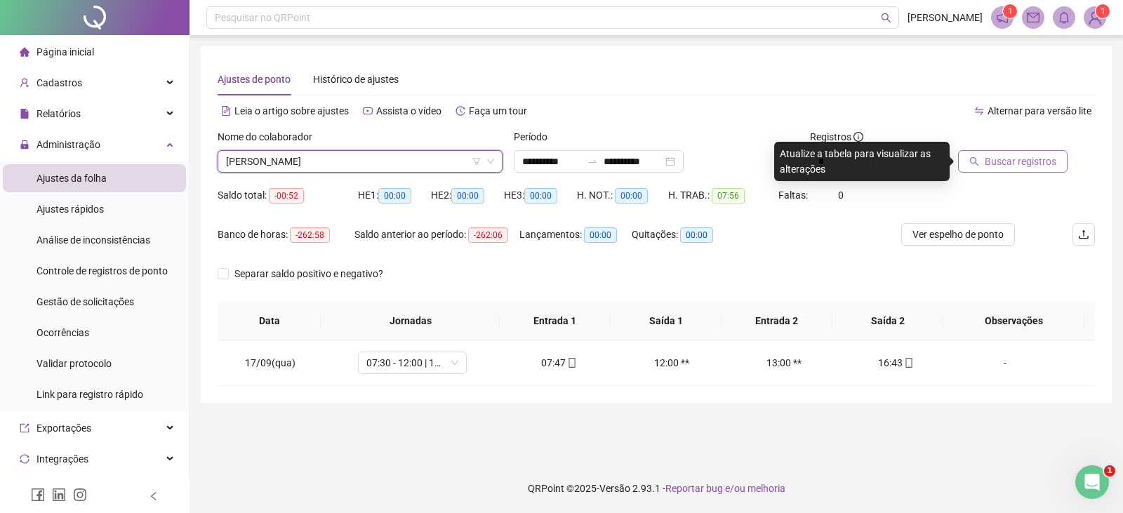
click at [999, 168] on span "Buscar registros" at bounding box center [1020, 161] width 72 height 15
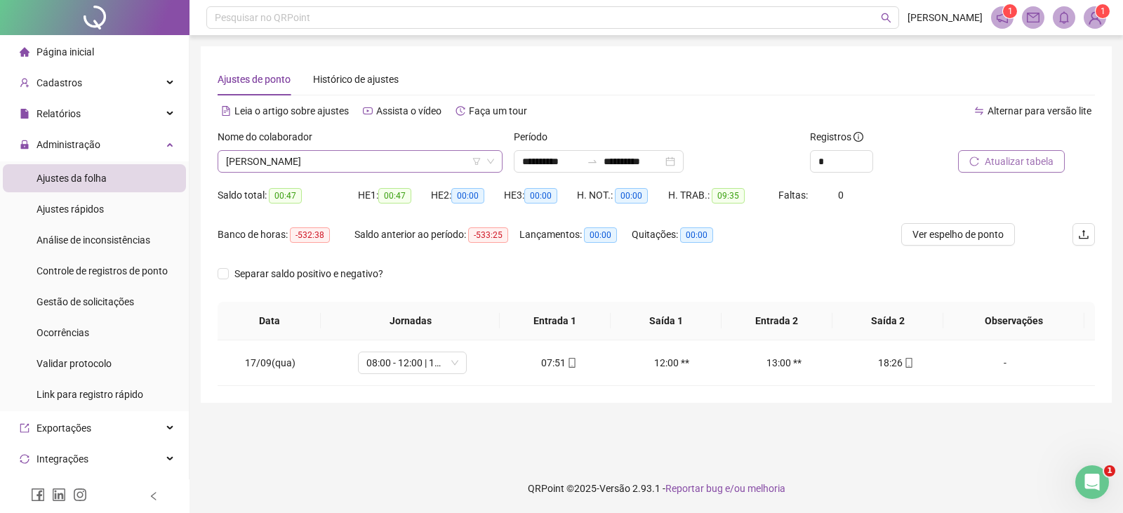
click at [373, 163] on span "[PERSON_NAME]" at bounding box center [360, 161] width 268 height 21
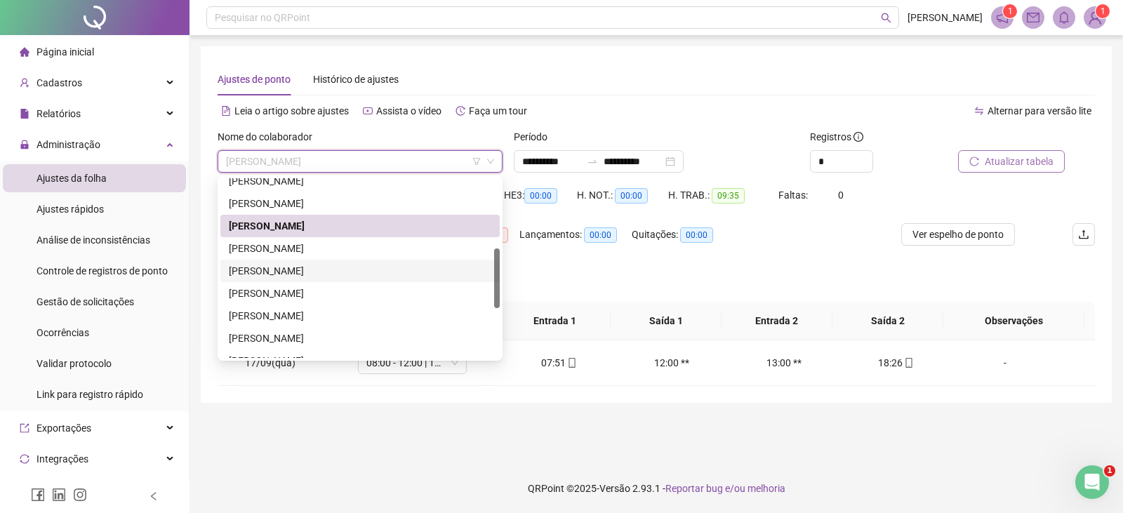
click at [328, 252] on div "[PERSON_NAME]" at bounding box center [360, 248] width 262 height 15
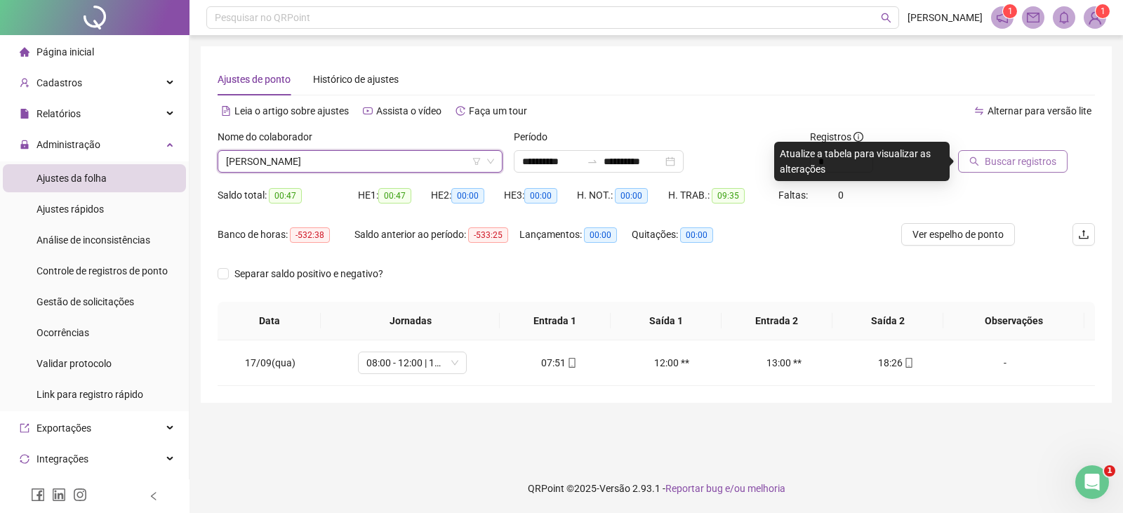
click at [1024, 163] on span "Buscar registros" at bounding box center [1020, 161] width 72 height 15
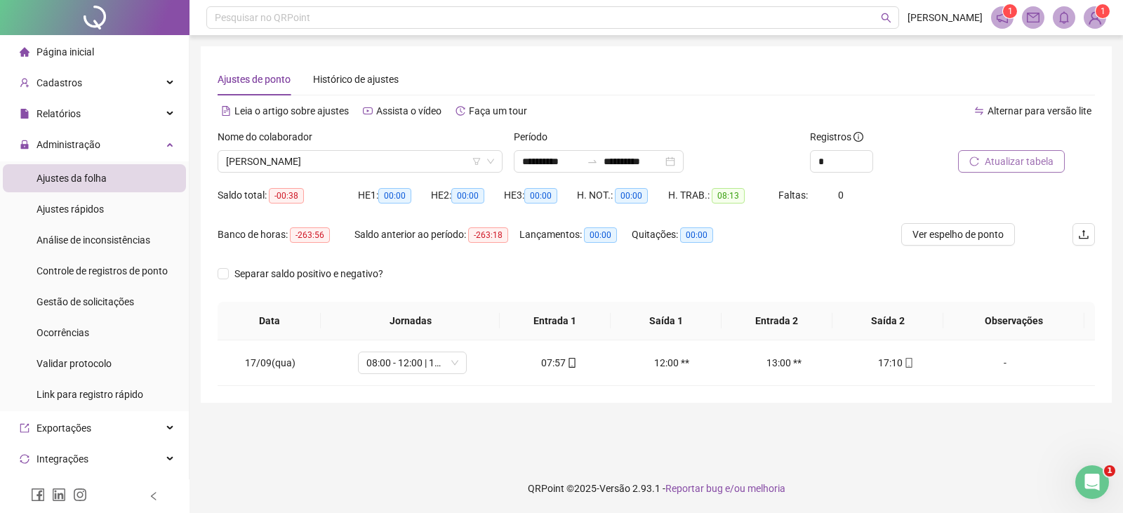
click at [1019, 153] on button "Atualizar tabela" at bounding box center [1011, 161] width 107 height 22
click at [370, 164] on span "[PERSON_NAME]" at bounding box center [360, 161] width 268 height 21
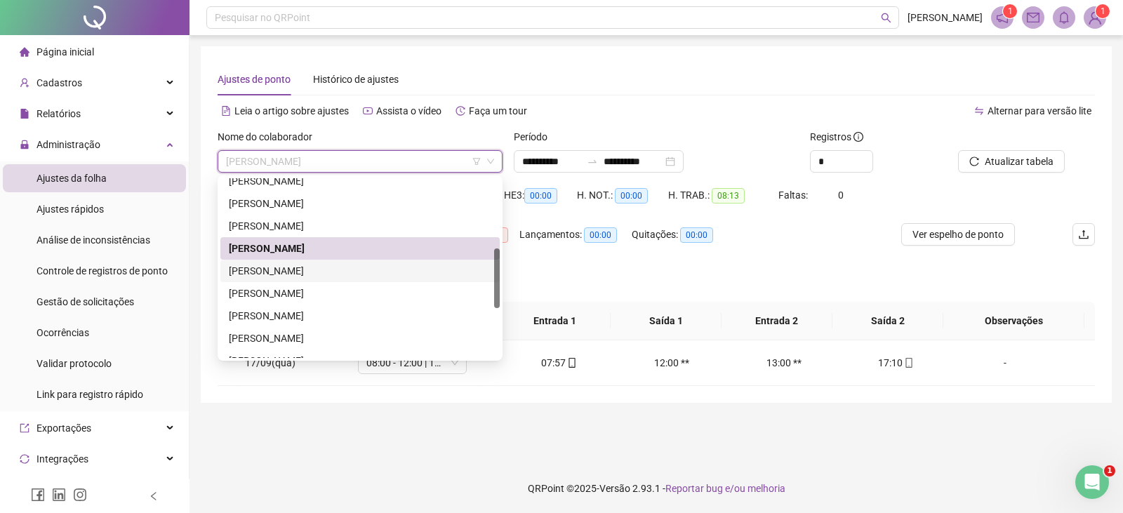
click at [307, 271] on div "[PERSON_NAME]" at bounding box center [360, 270] width 262 height 15
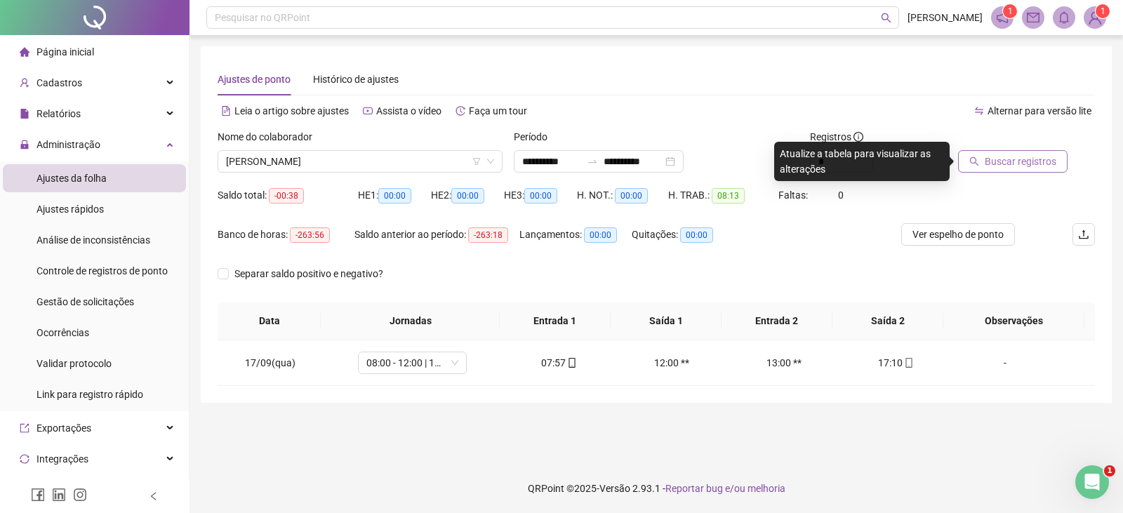
click at [1000, 161] on span "Buscar registros" at bounding box center [1020, 161] width 72 height 15
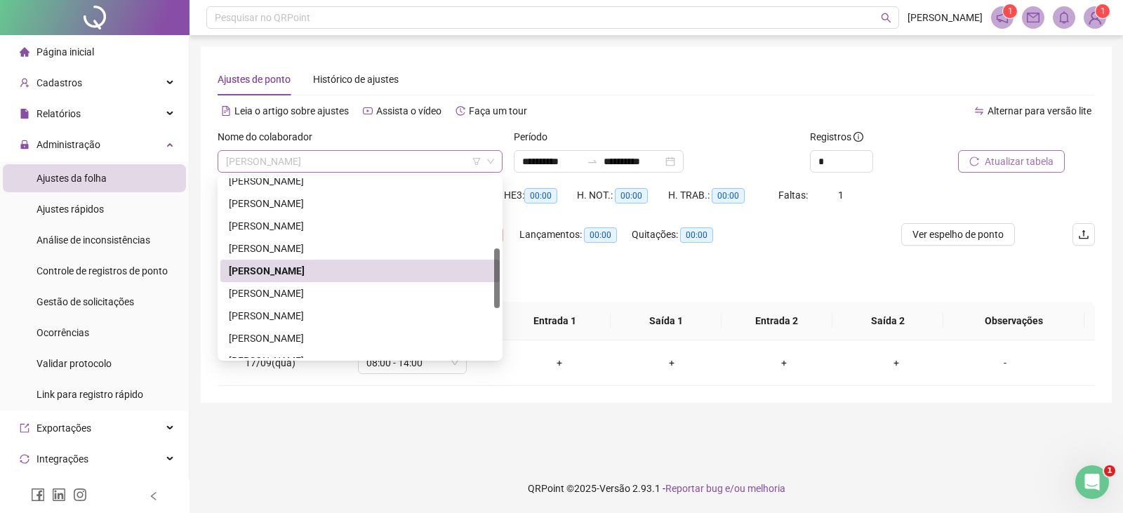
click at [389, 154] on span "[PERSON_NAME]" at bounding box center [360, 161] width 268 height 21
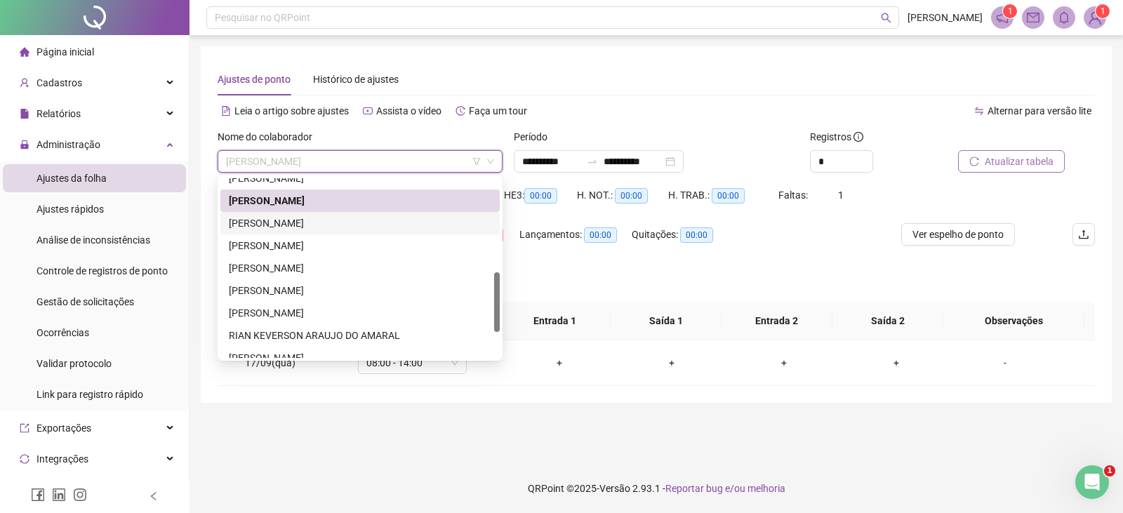
click at [326, 221] on div "[PERSON_NAME]" at bounding box center [360, 222] width 262 height 15
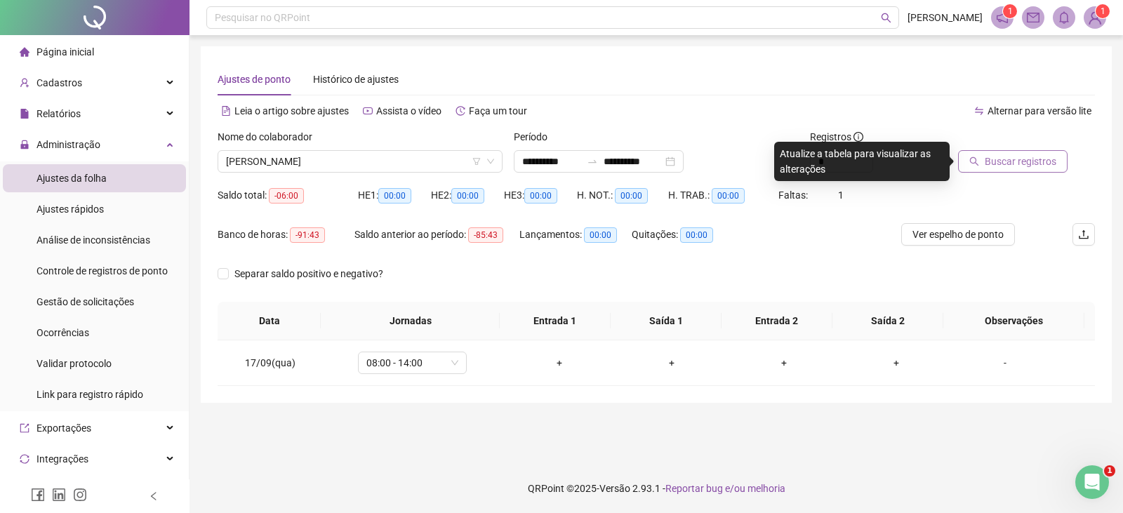
click at [999, 163] on span "Buscar registros" at bounding box center [1020, 161] width 72 height 15
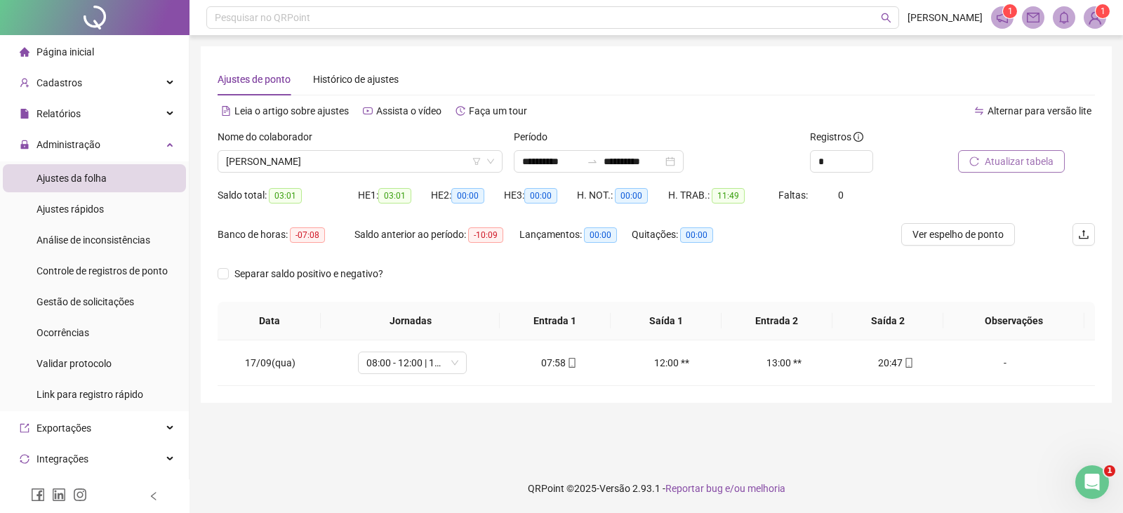
click at [428, 173] on div "Nome do colaborador [PERSON_NAME]" at bounding box center [360, 156] width 296 height 55
click at [417, 160] on span "[PERSON_NAME]" at bounding box center [360, 161] width 268 height 21
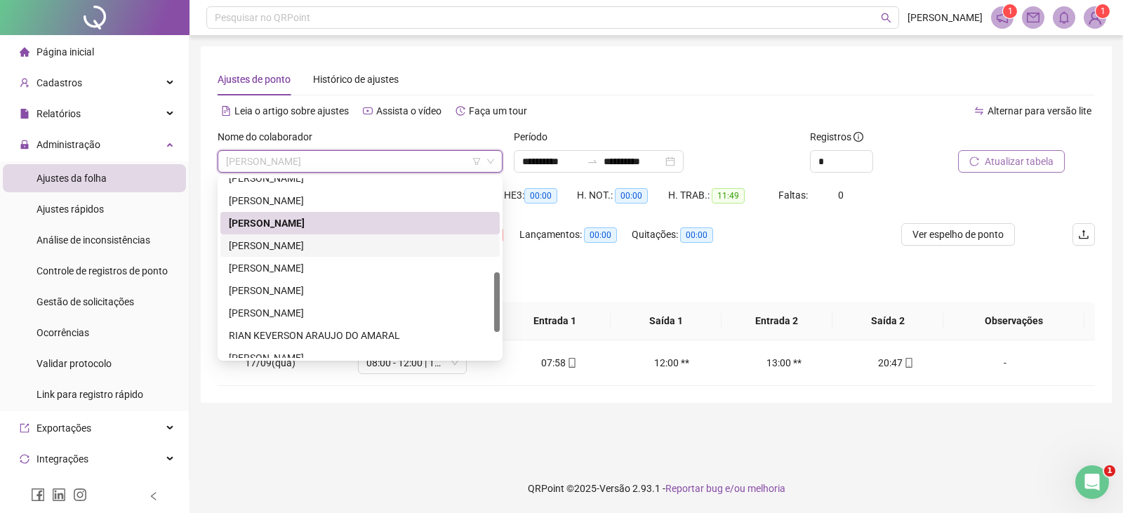
click at [321, 243] on div "[PERSON_NAME]" at bounding box center [360, 245] width 262 height 15
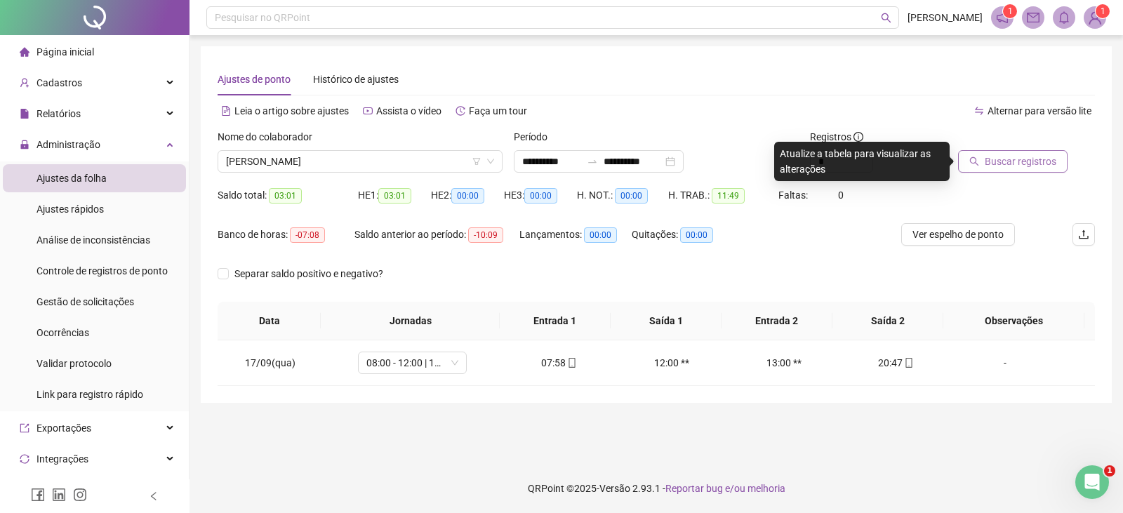
click at [981, 166] on button "Buscar registros" at bounding box center [1012, 161] width 109 height 22
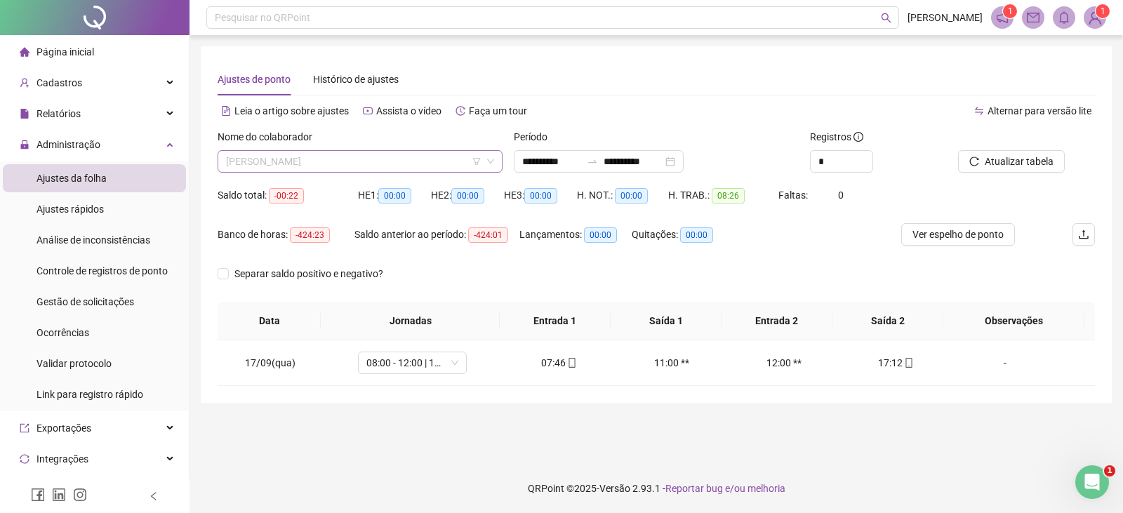
click at [397, 159] on span "[PERSON_NAME]" at bounding box center [360, 161] width 268 height 21
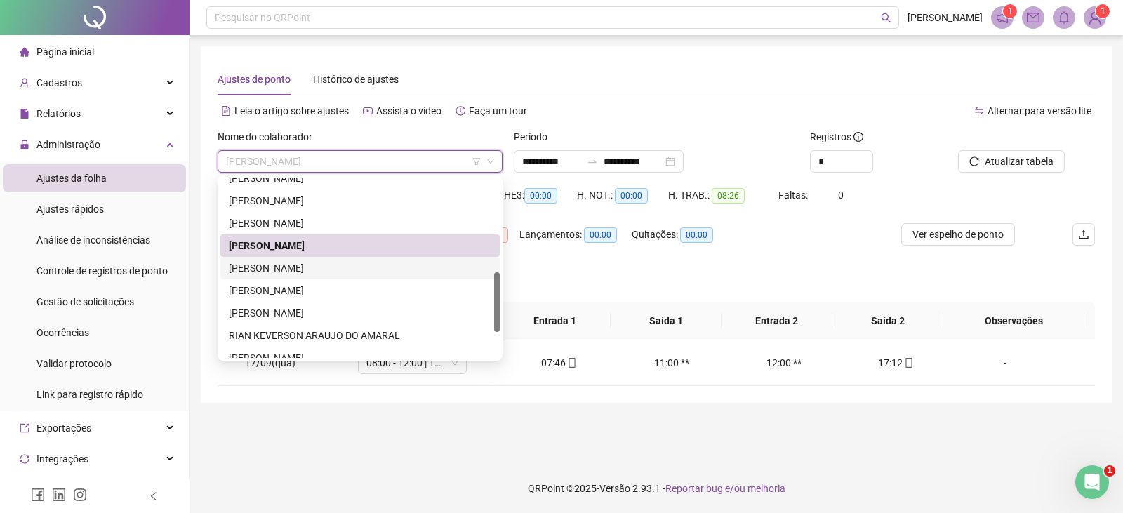
click at [344, 273] on div "[PERSON_NAME]" at bounding box center [360, 267] width 262 height 15
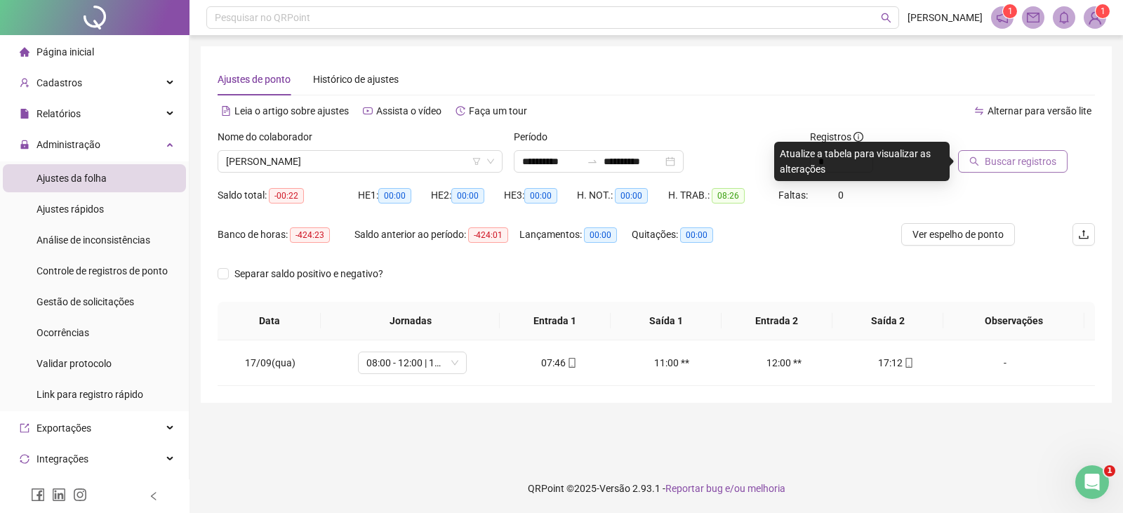
click at [1024, 159] on span "Buscar registros" at bounding box center [1020, 161] width 72 height 15
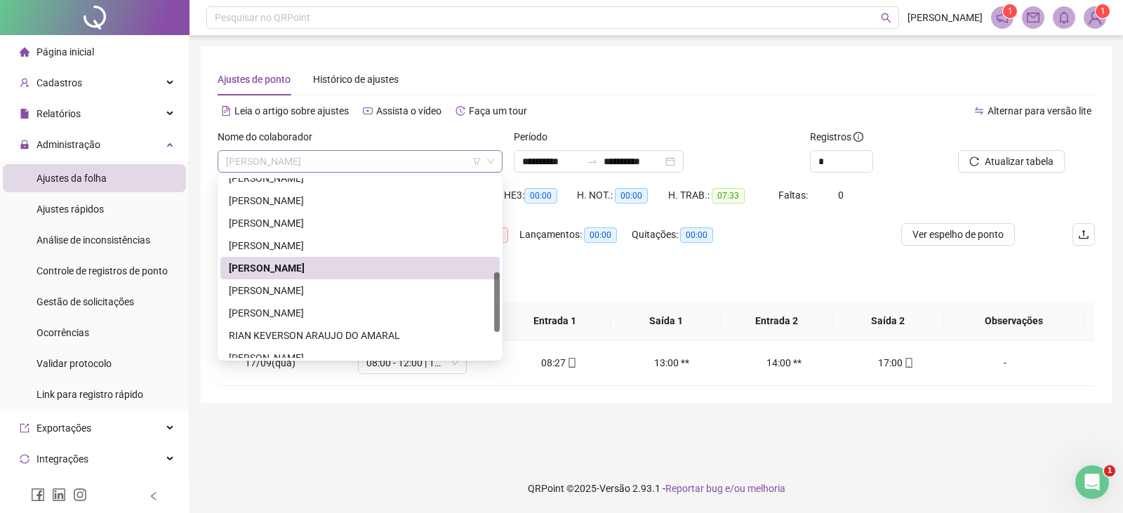
click at [371, 159] on span "[PERSON_NAME]" at bounding box center [360, 161] width 268 height 21
drag, startPoint x: 322, startPoint y: 296, endPoint x: 329, endPoint y: 297, distance: 7.1
click at [323, 296] on div "[PERSON_NAME]" at bounding box center [360, 290] width 262 height 15
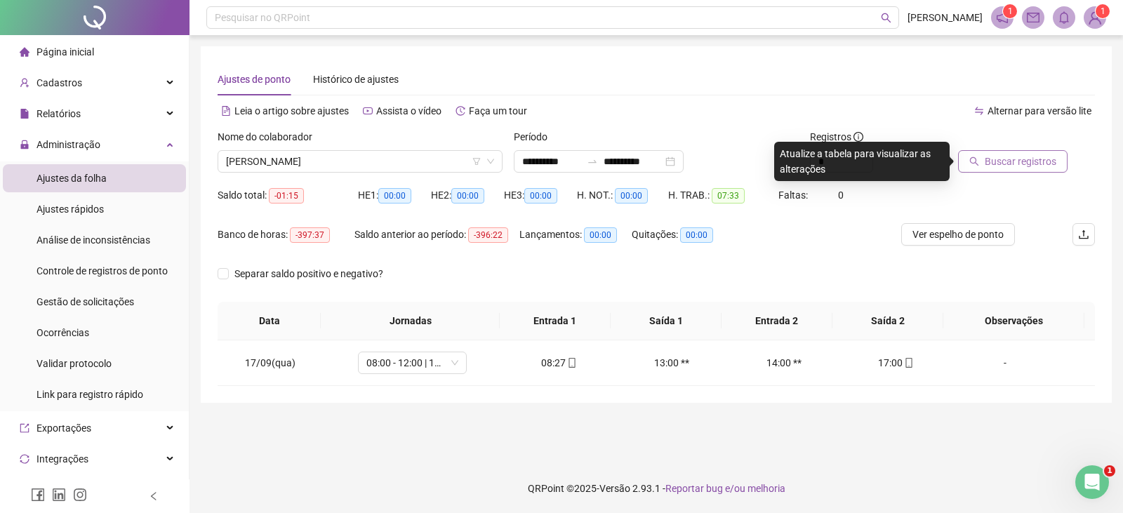
click at [1033, 162] on span "Buscar registros" at bounding box center [1020, 161] width 72 height 15
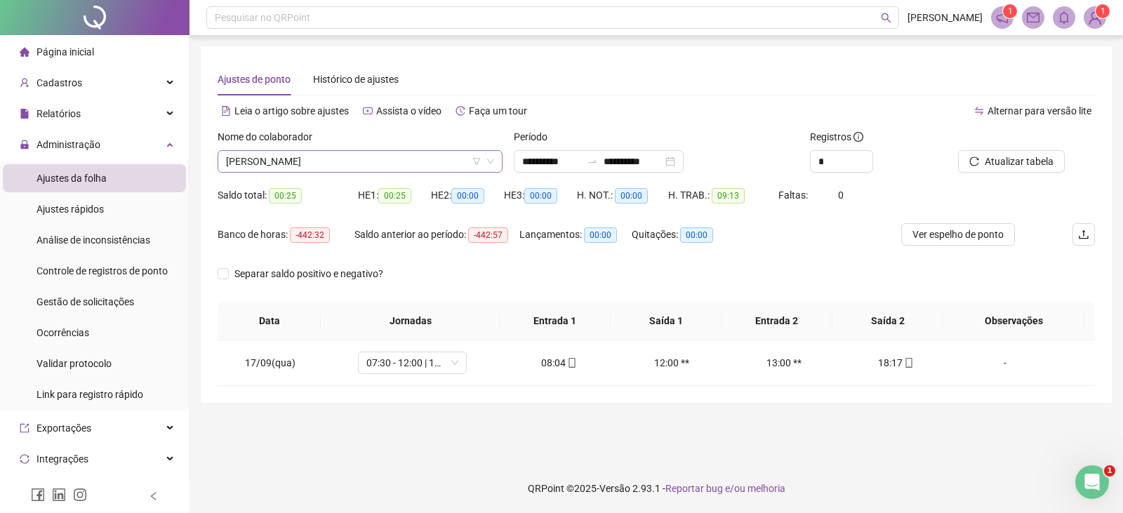
click at [426, 156] on span "[PERSON_NAME]" at bounding box center [360, 161] width 268 height 21
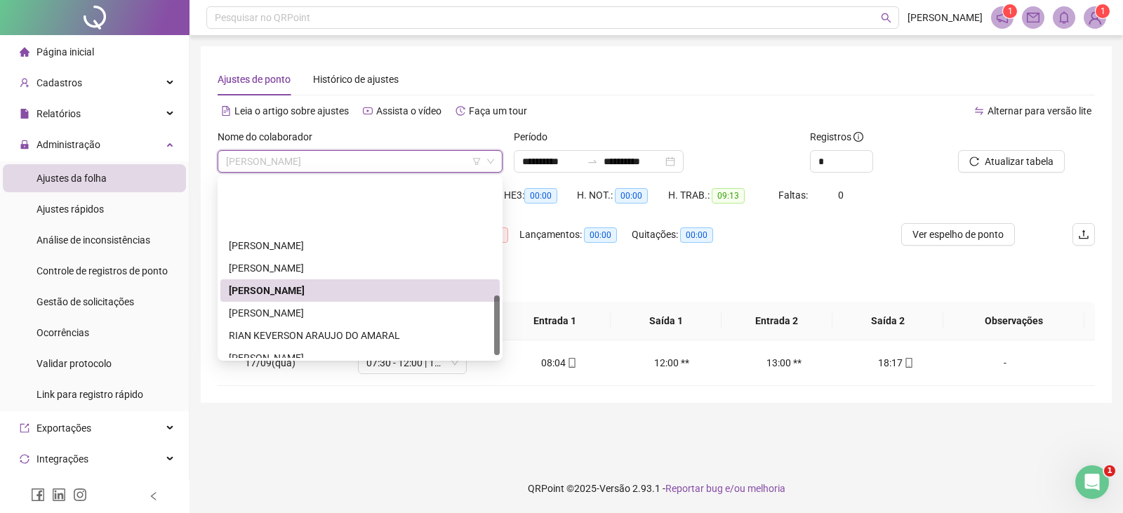
scroll to position [351, 0]
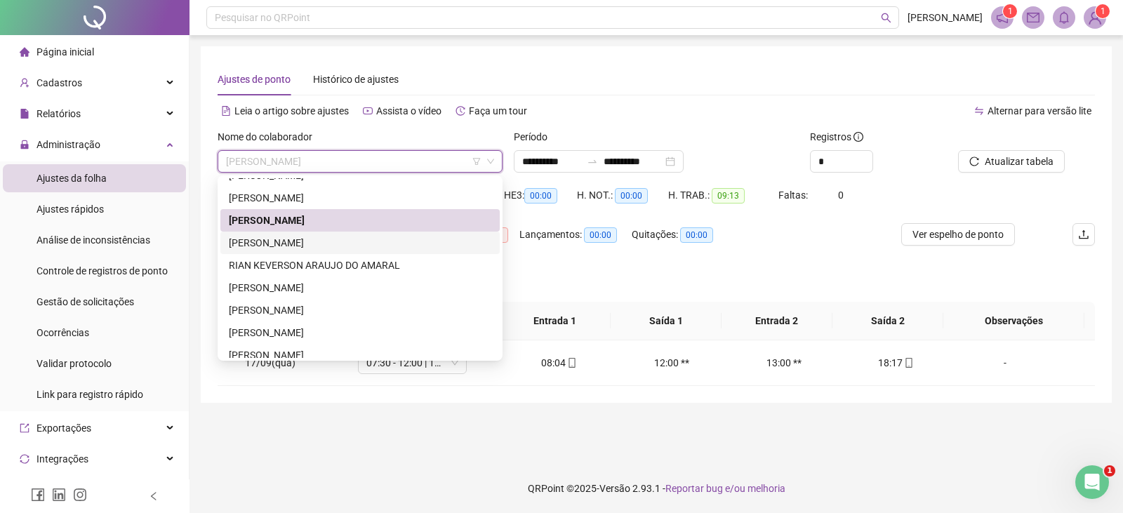
click at [328, 246] on div "[PERSON_NAME]" at bounding box center [360, 242] width 262 height 15
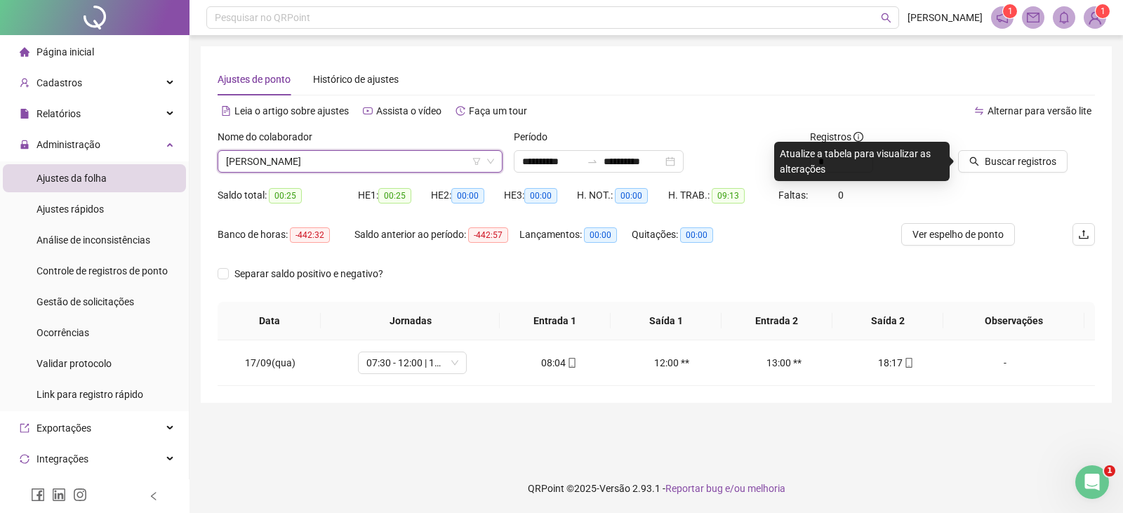
click at [353, 168] on span "[PERSON_NAME]" at bounding box center [360, 161] width 268 height 21
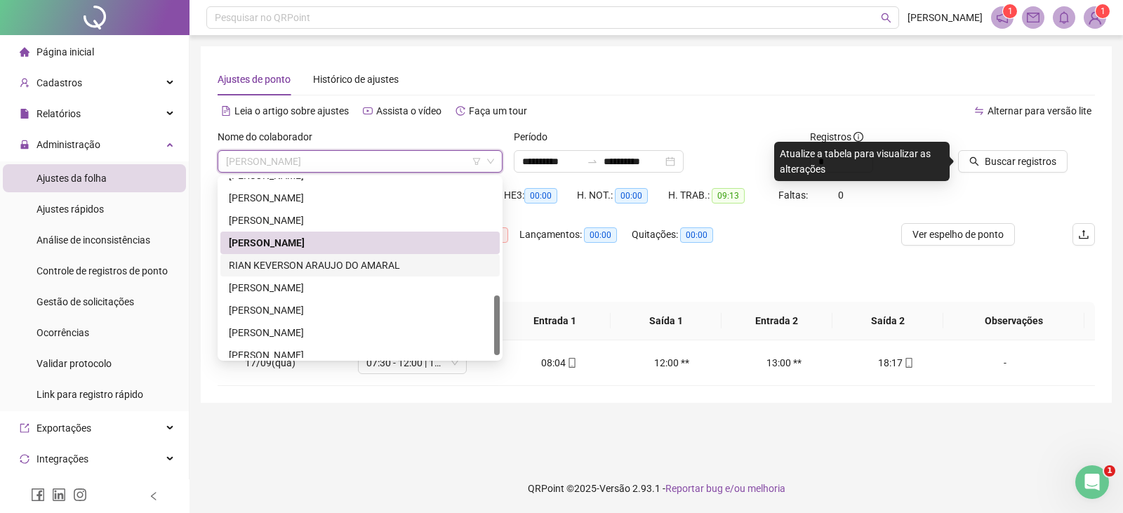
click at [328, 269] on div "RIAN KEVERSON ARAUJO DO AMARAL" at bounding box center [360, 264] width 262 height 15
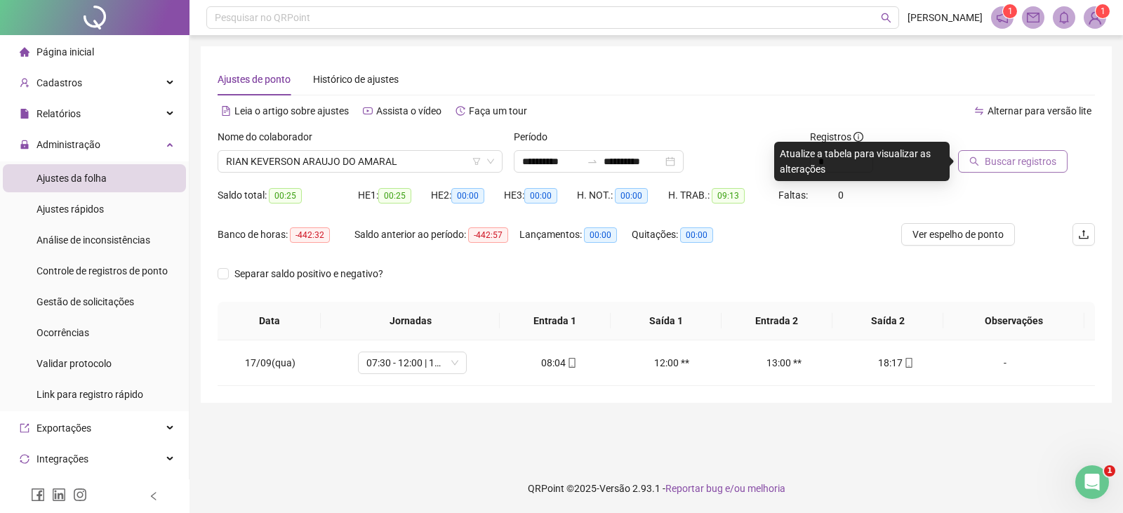
click at [1013, 161] on span "Buscar registros" at bounding box center [1020, 161] width 72 height 15
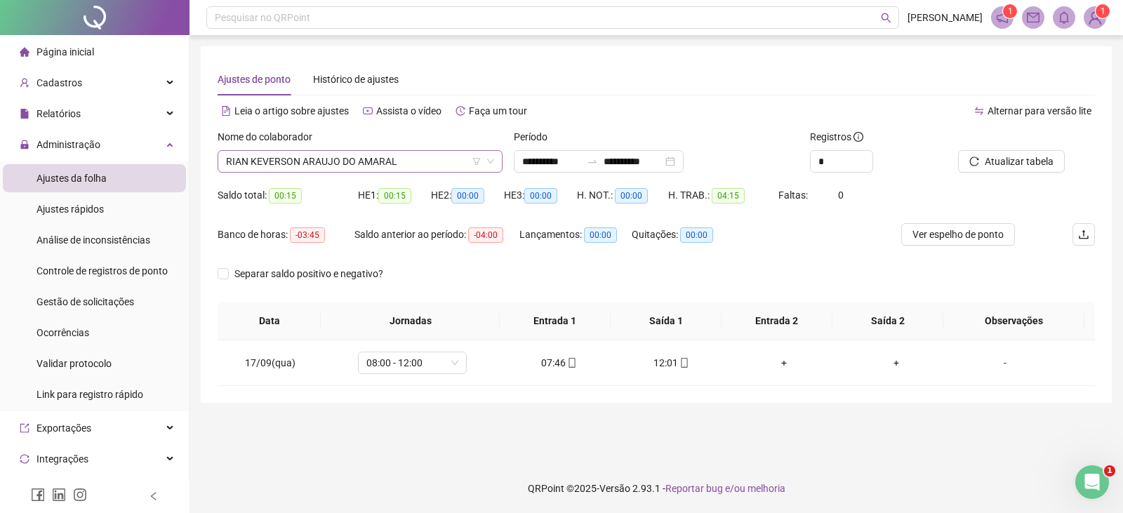
click at [416, 163] on span "RIAN KEVERSON ARAUJO DO AMARAL" at bounding box center [360, 161] width 268 height 21
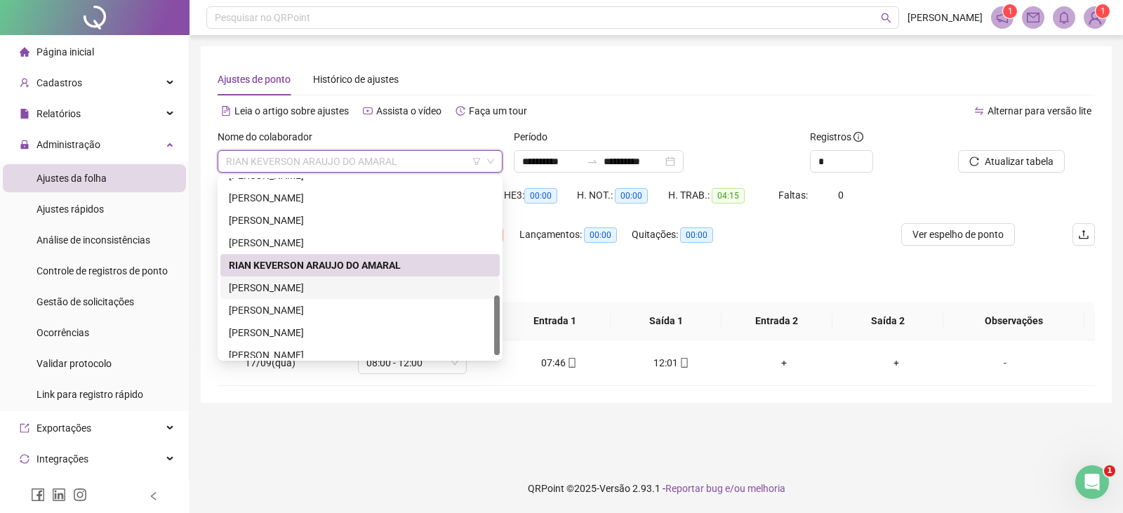
click at [327, 295] on div "[PERSON_NAME]" at bounding box center [360, 287] width 262 height 15
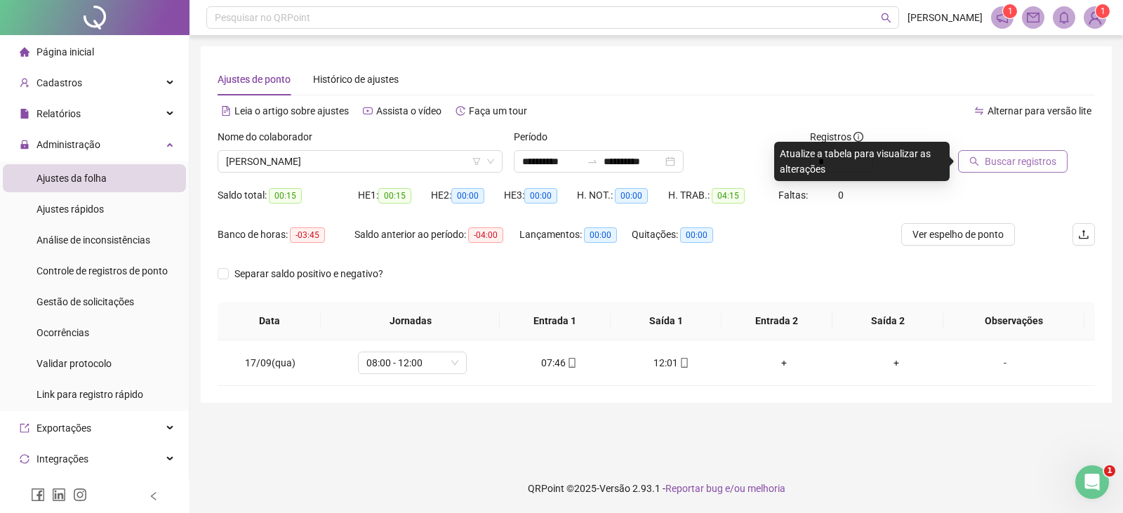
click at [1045, 156] on span "Buscar registros" at bounding box center [1020, 161] width 72 height 15
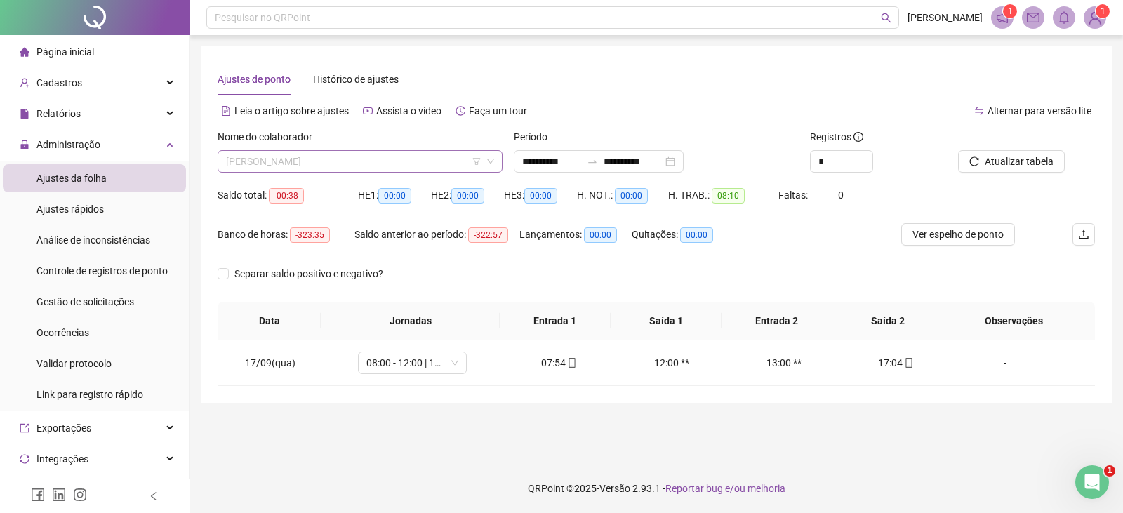
click at [368, 166] on span "[PERSON_NAME]" at bounding box center [360, 161] width 268 height 21
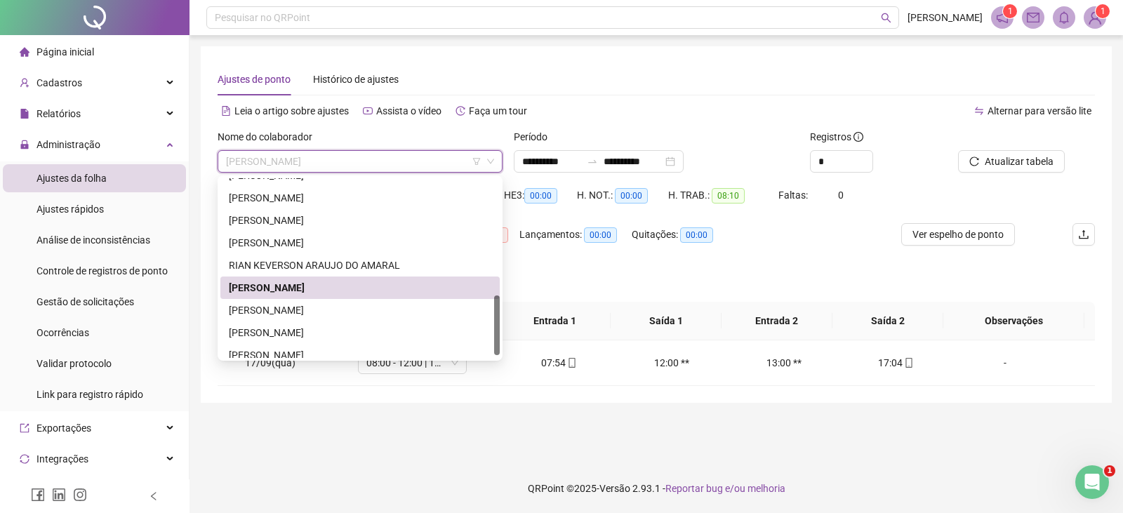
scroll to position [359, 0]
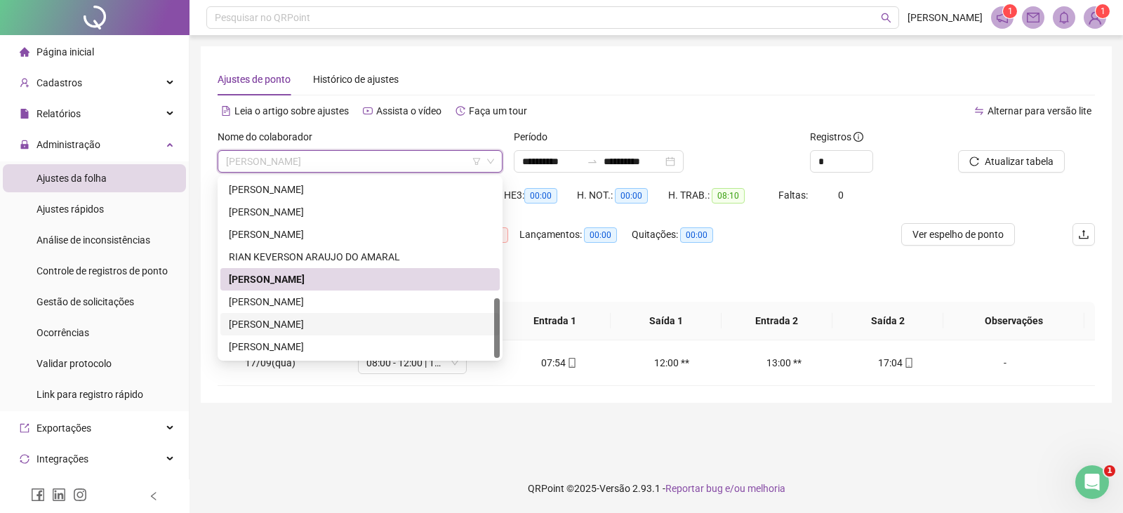
click at [314, 323] on div "[PERSON_NAME]" at bounding box center [360, 323] width 262 height 15
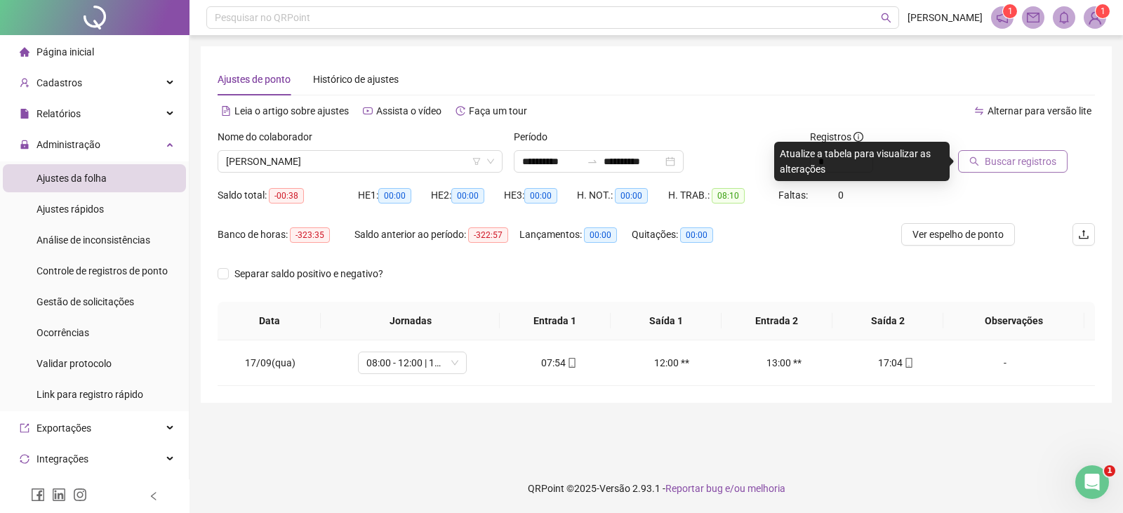
click at [993, 164] on span "Buscar registros" at bounding box center [1020, 161] width 72 height 15
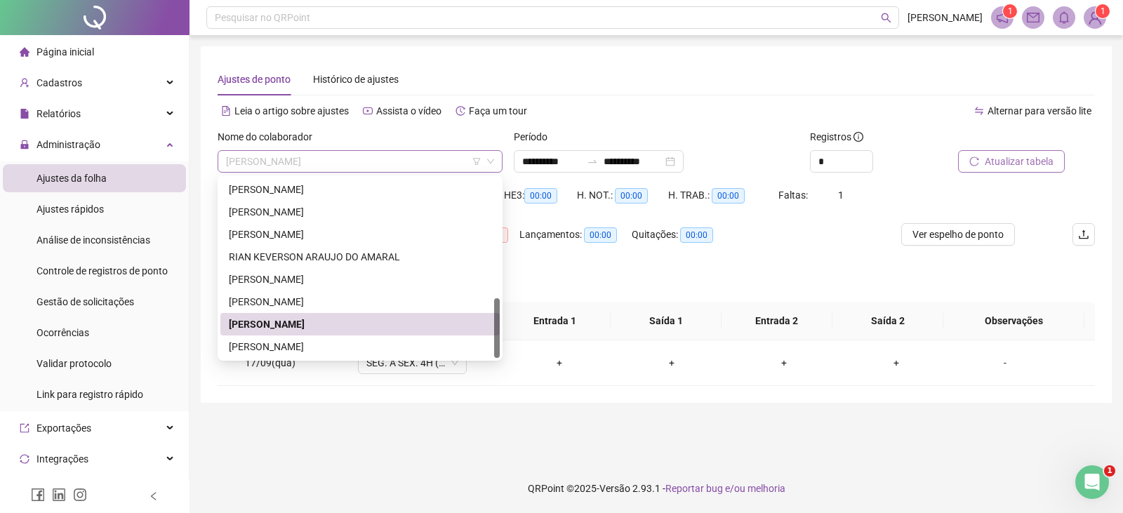
click at [379, 156] on span "[PERSON_NAME]" at bounding box center [360, 161] width 268 height 21
click at [316, 344] on div "[PERSON_NAME]" at bounding box center [360, 346] width 262 height 15
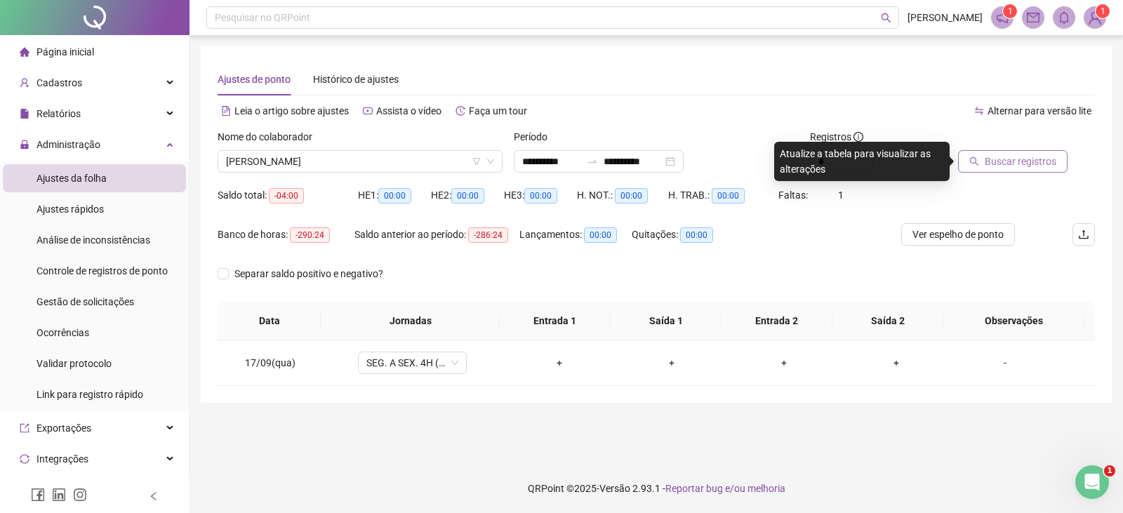
click at [978, 167] on button "Buscar registros" at bounding box center [1012, 161] width 109 height 22
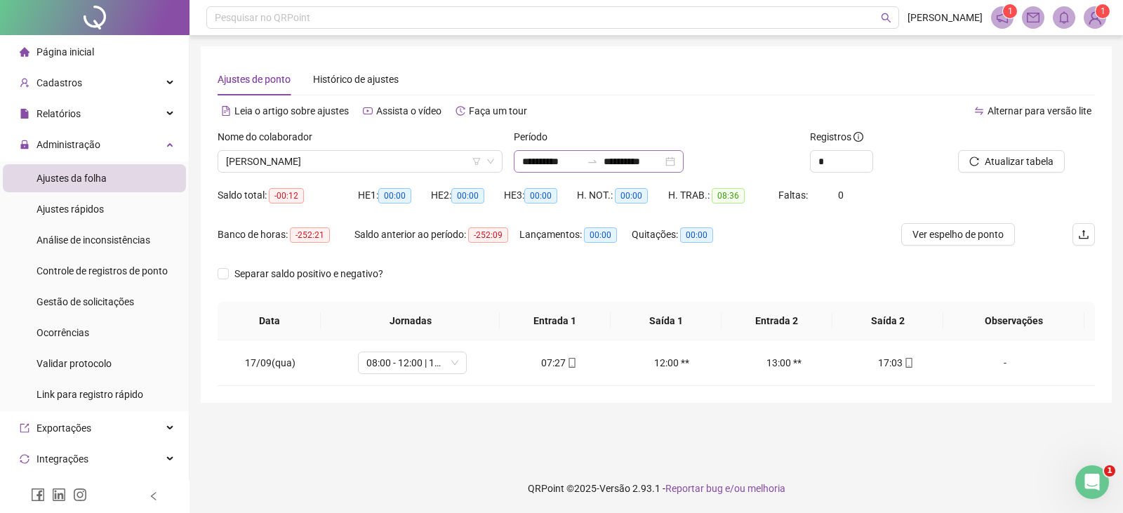
click at [598, 163] on icon "swap-right" at bounding box center [592, 161] width 11 height 11
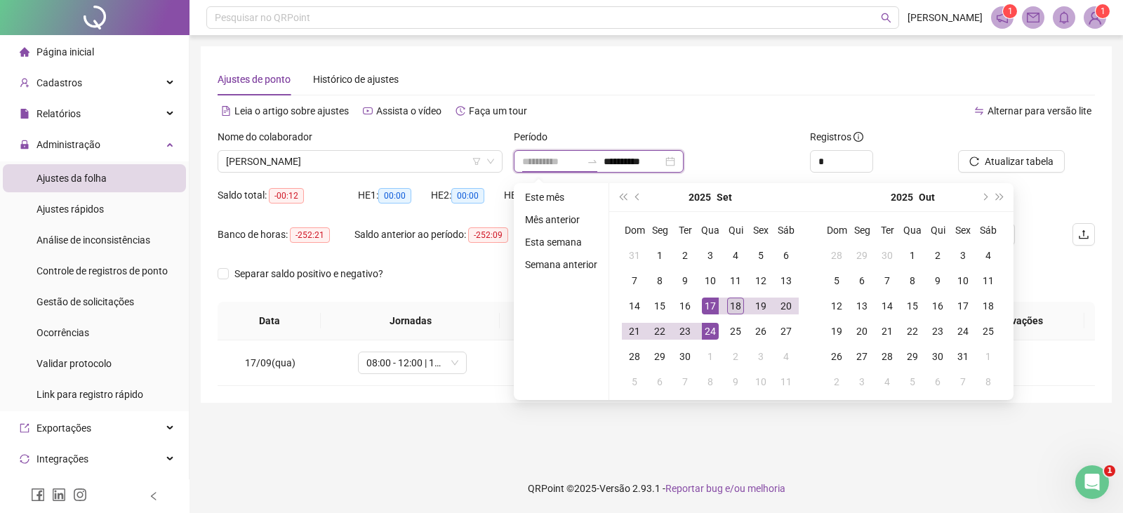
type input "**********"
click at [730, 304] on div "18" at bounding box center [735, 305] width 17 height 17
type input "**********"
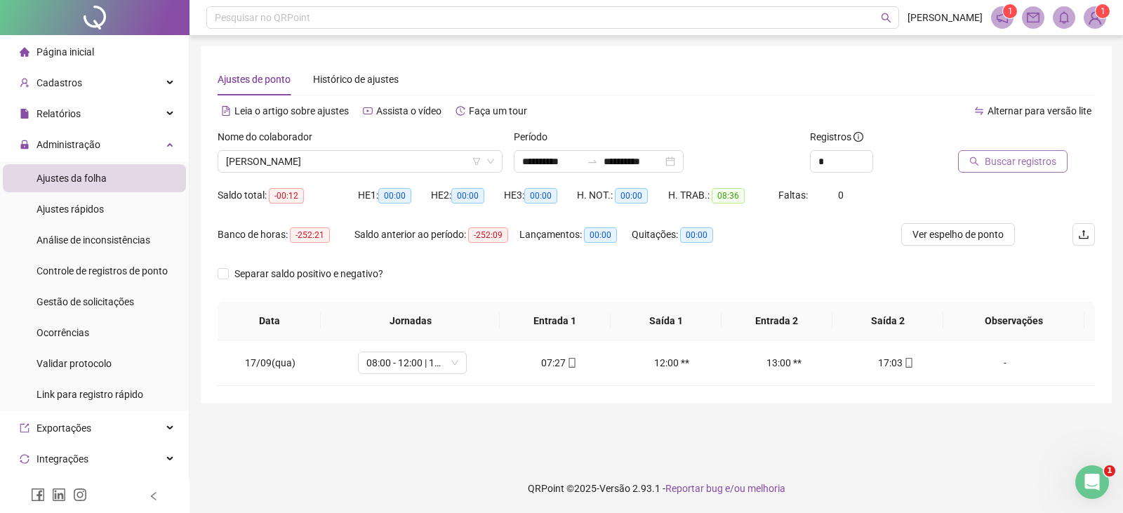
click at [1022, 162] on span "Buscar registros" at bounding box center [1020, 161] width 72 height 15
click at [567, 362] on icon "mobile" at bounding box center [572, 363] width 10 height 10
type input "**********"
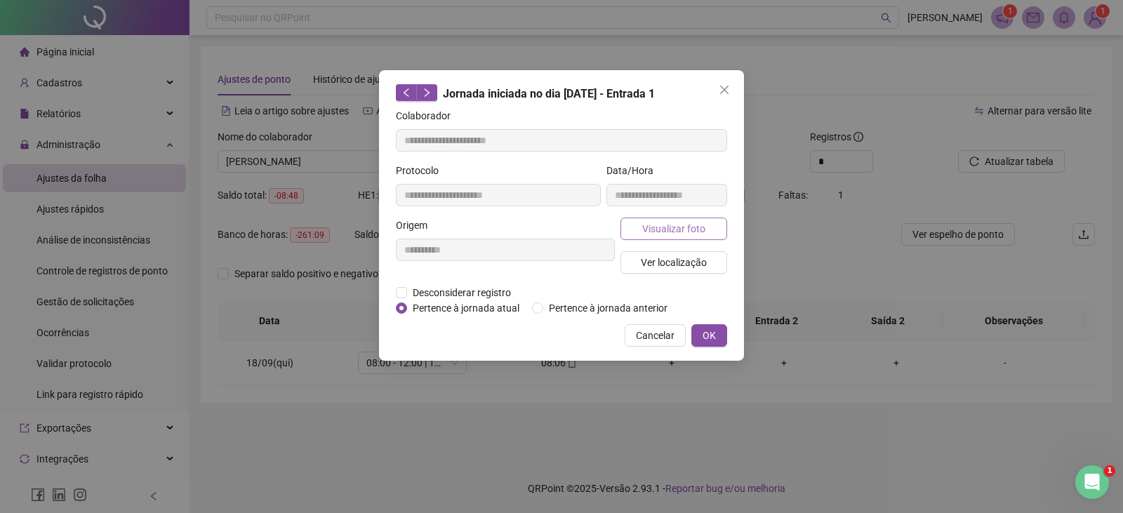
click at [682, 232] on span "Visualizar foto" at bounding box center [673, 228] width 63 height 15
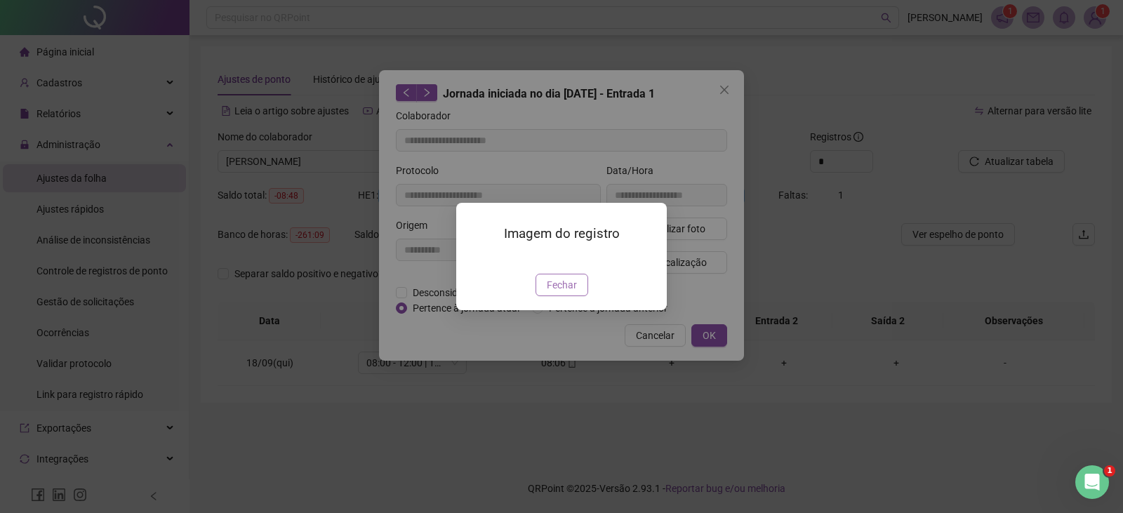
click at [565, 293] on span "Fechar" at bounding box center [562, 284] width 30 height 15
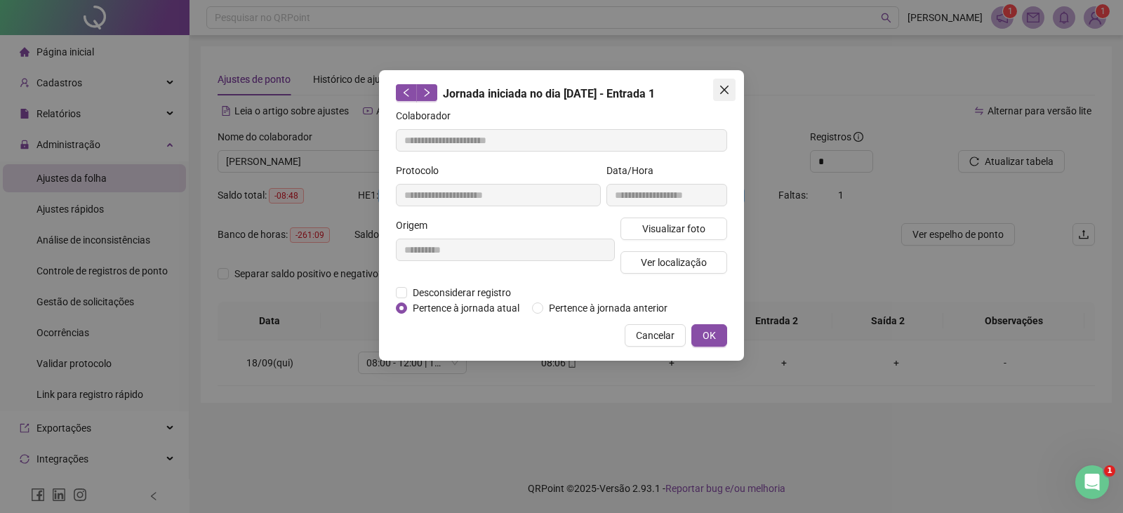
click at [719, 93] on icon "close" at bounding box center [723, 89] width 11 height 11
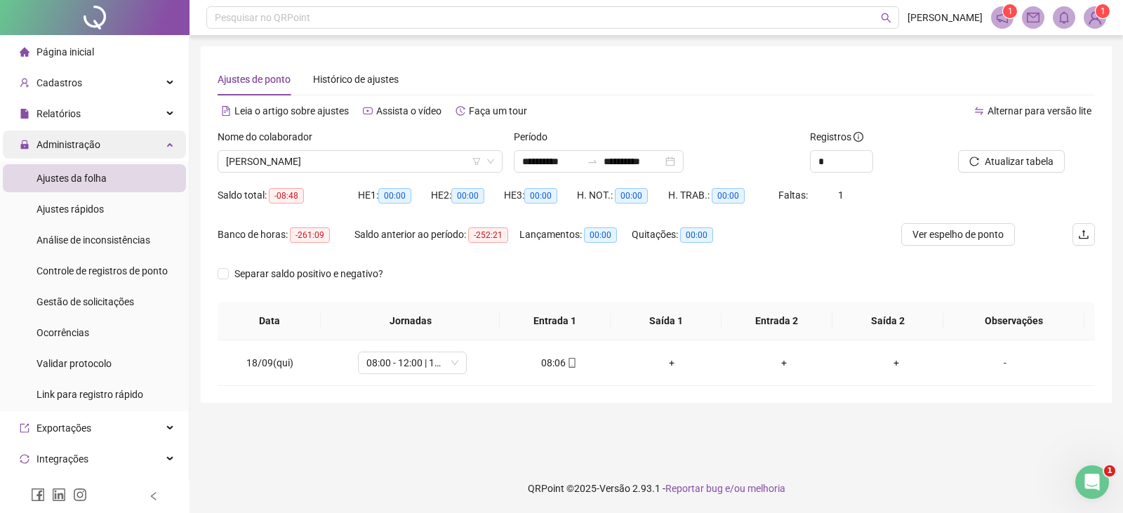
click at [74, 148] on span "Administração" at bounding box center [68, 144] width 64 height 11
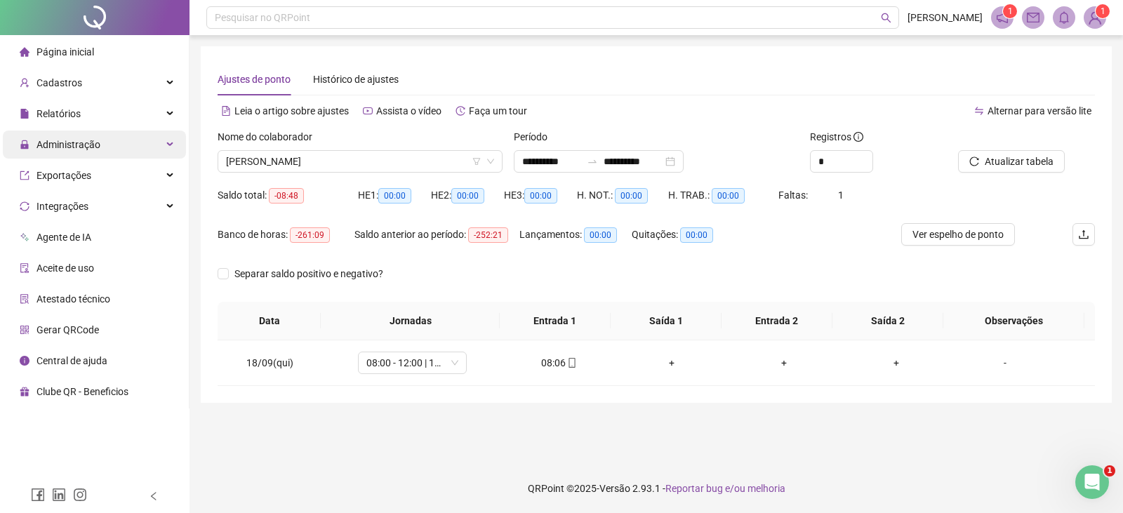
click at [74, 148] on span "Administração" at bounding box center [68, 144] width 64 height 11
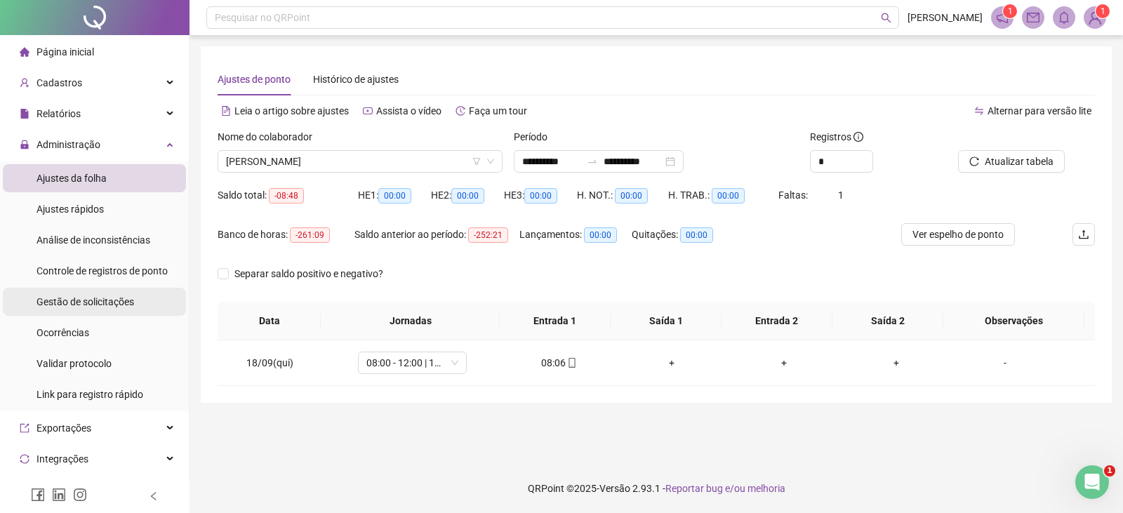
click at [90, 308] on div "Gestão de solicitações" at bounding box center [85, 302] width 98 height 28
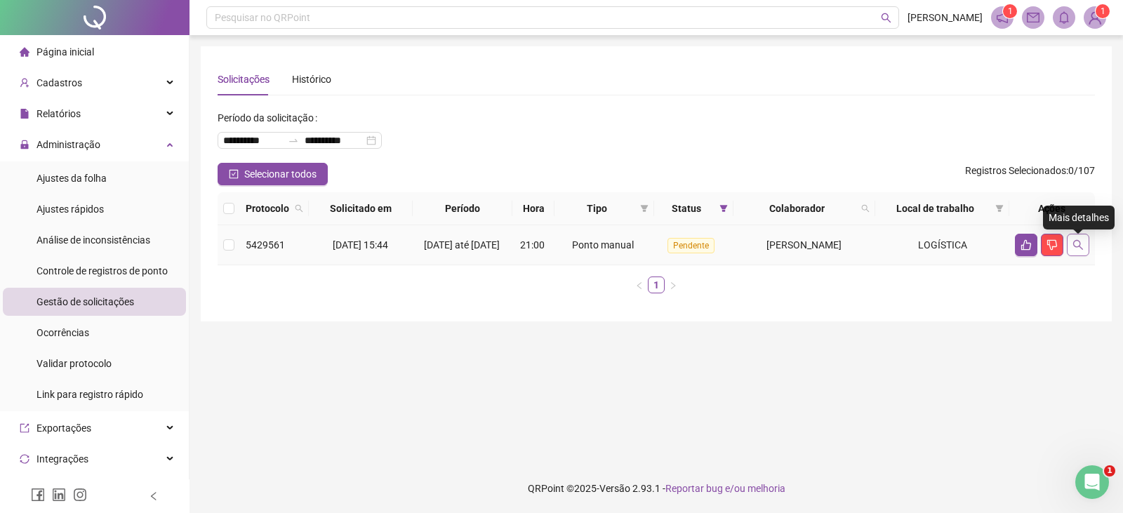
click at [1080, 255] on button "button" at bounding box center [1077, 245] width 22 height 22
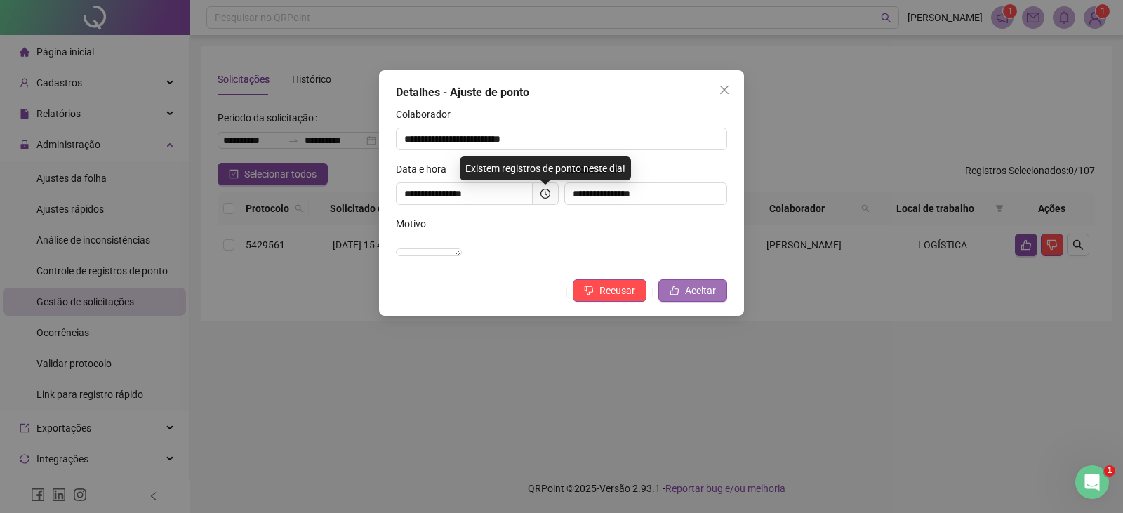
click at [700, 295] on button "Aceitar" at bounding box center [692, 290] width 69 height 22
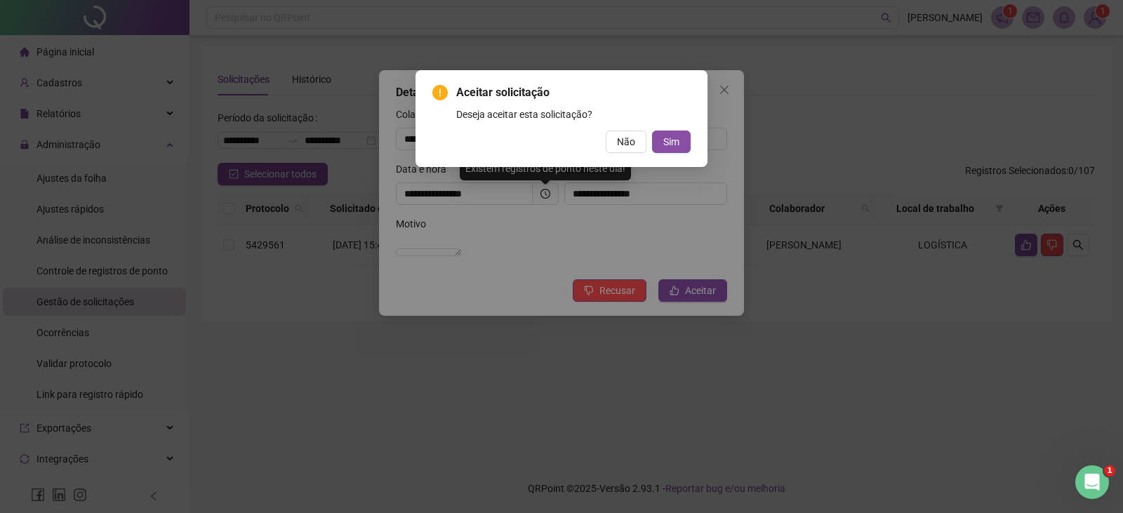
click at [699, 306] on div "Aceitar solicitação Deseja aceitar esta solicitação? Não Sim" at bounding box center [561, 256] width 1123 height 513
click at [674, 142] on span "Sim" at bounding box center [671, 141] width 16 height 15
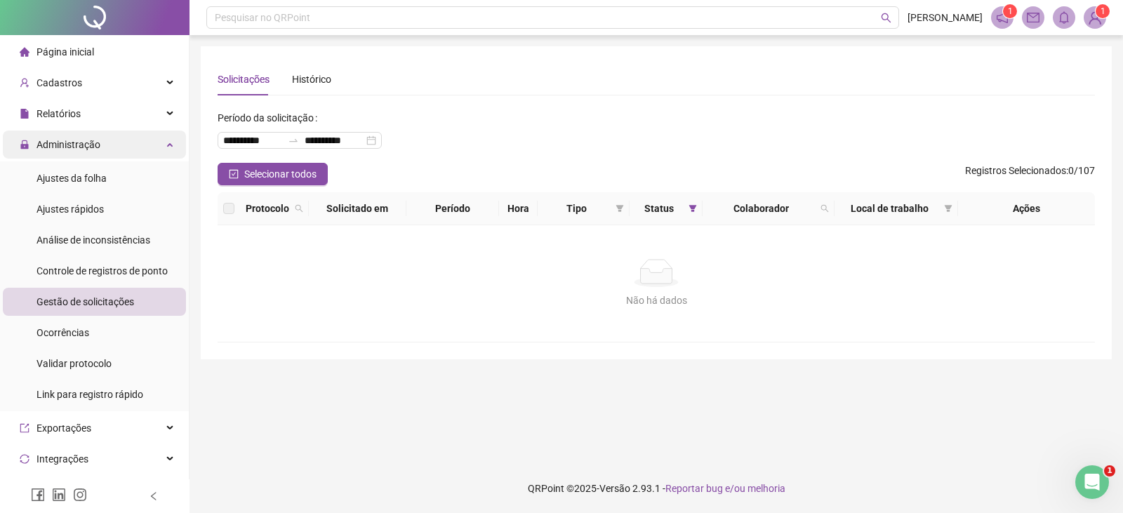
click at [54, 144] on span "Administração" at bounding box center [68, 144] width 64 height 11
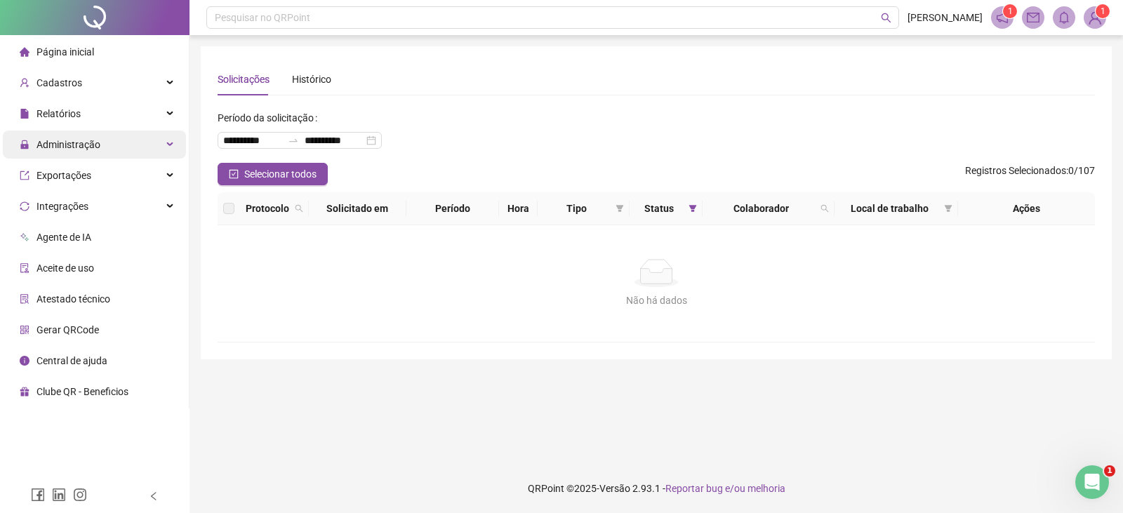
click at [54, 144] on span "Administração" at bounding box center [68, 144] width 64 height 11
